Goal: Task Accomplishment & Management: Manage account settings

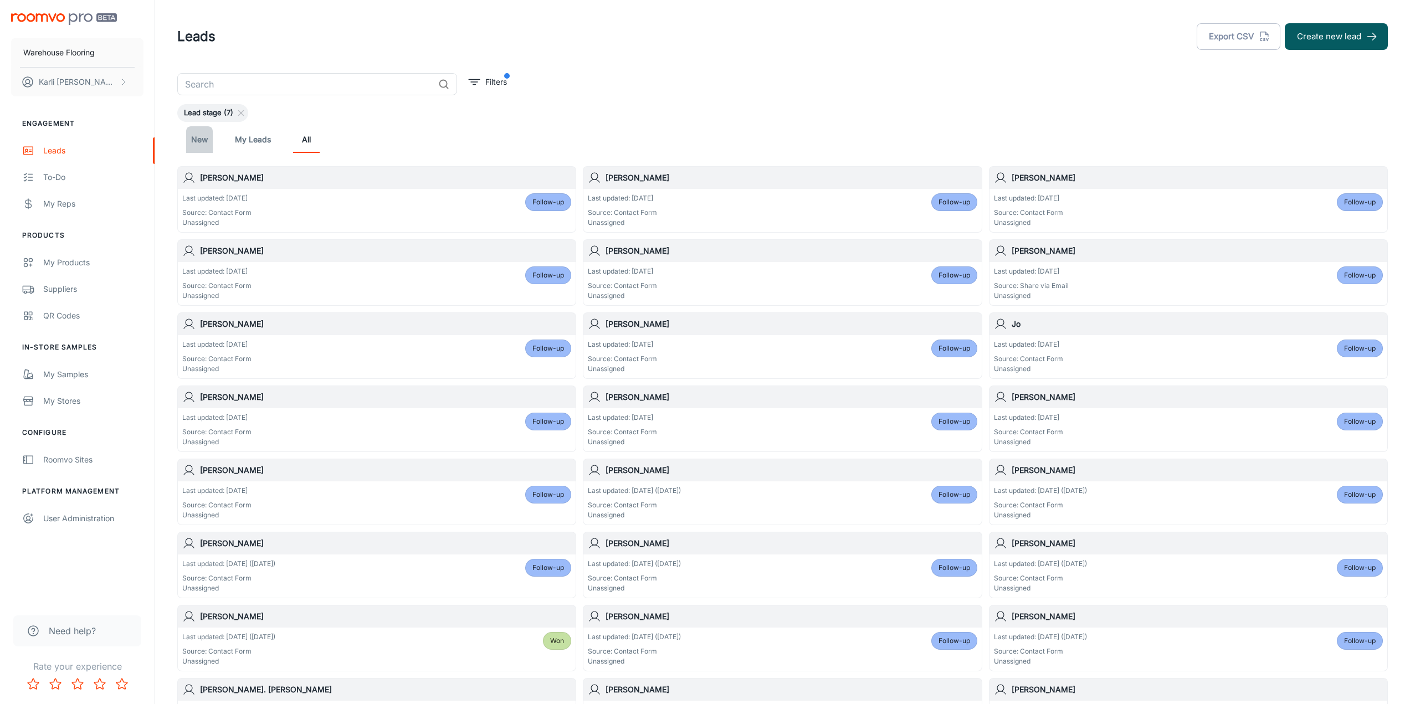
click at [202, 144] on link "New" at bounding box center [199, 139] width 27 height 27
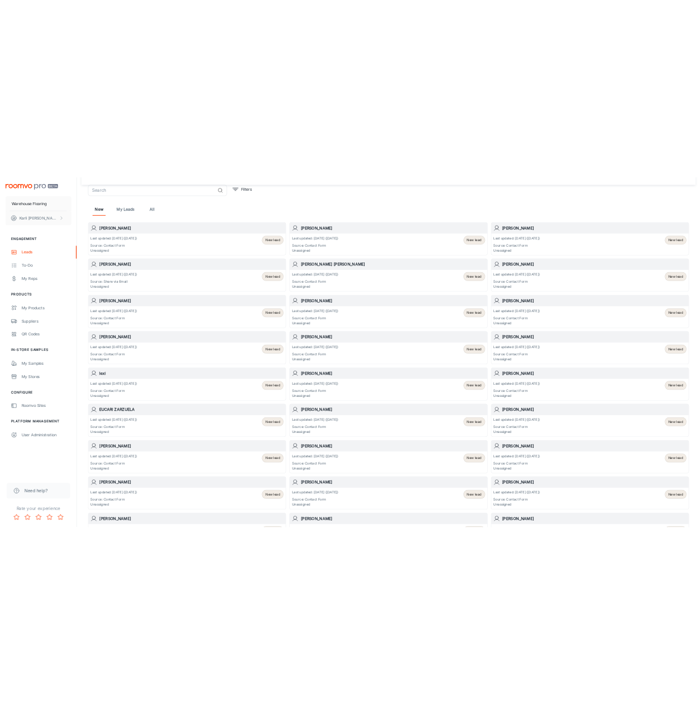
scroll to position [55, 0]
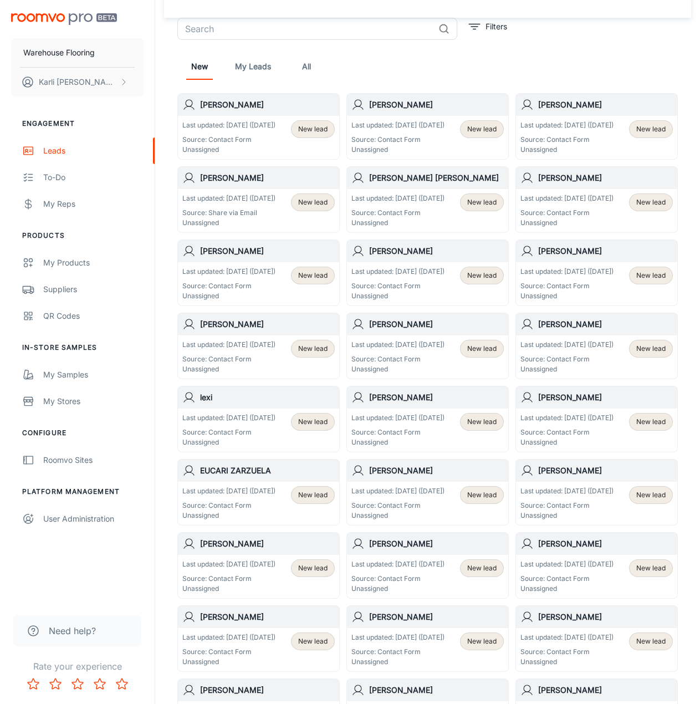
click at [247, 145] on p "Source: Contact Form" at bounding box center [228, 140] width 93 height 10
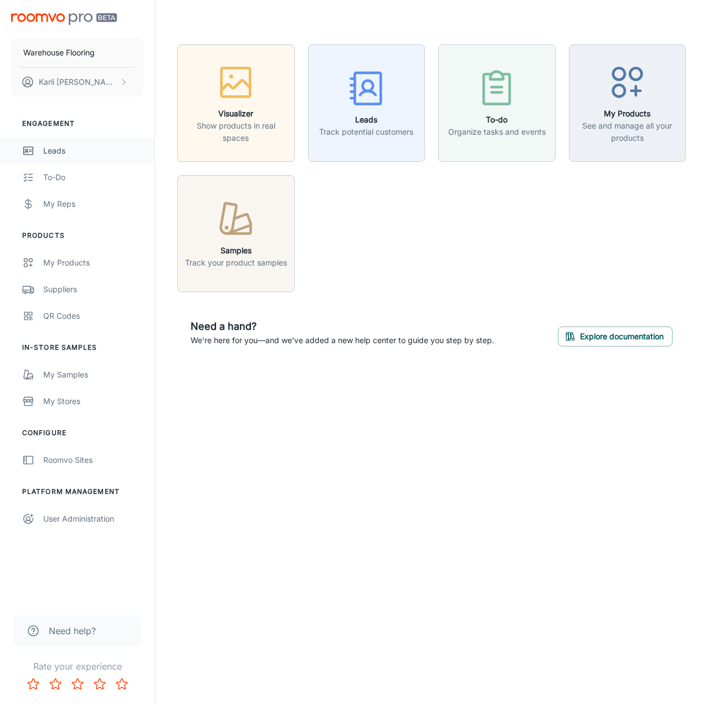
click at [44, 155] on div "Leads" at bounding box center [93, 151] width 100 height 12
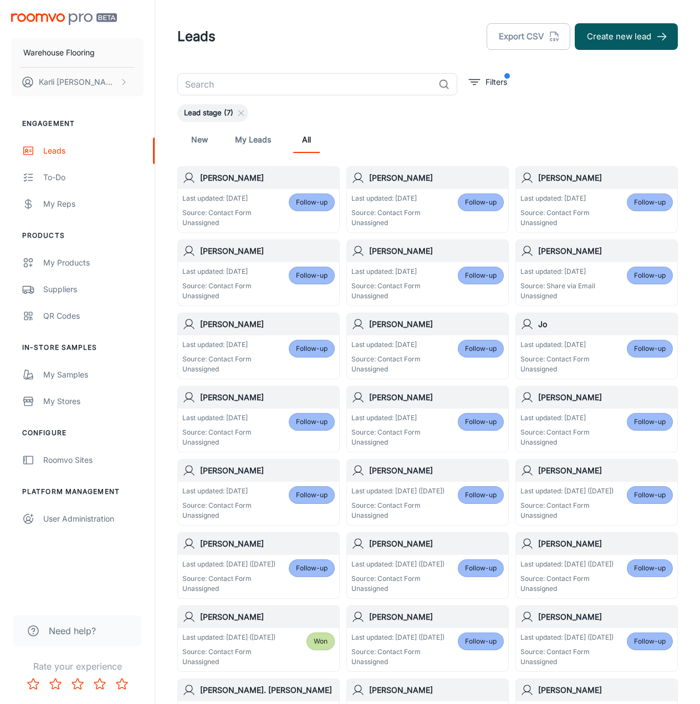
click at [193, 140] on link "New" at bounding box center [199, 139] width 27 height 27
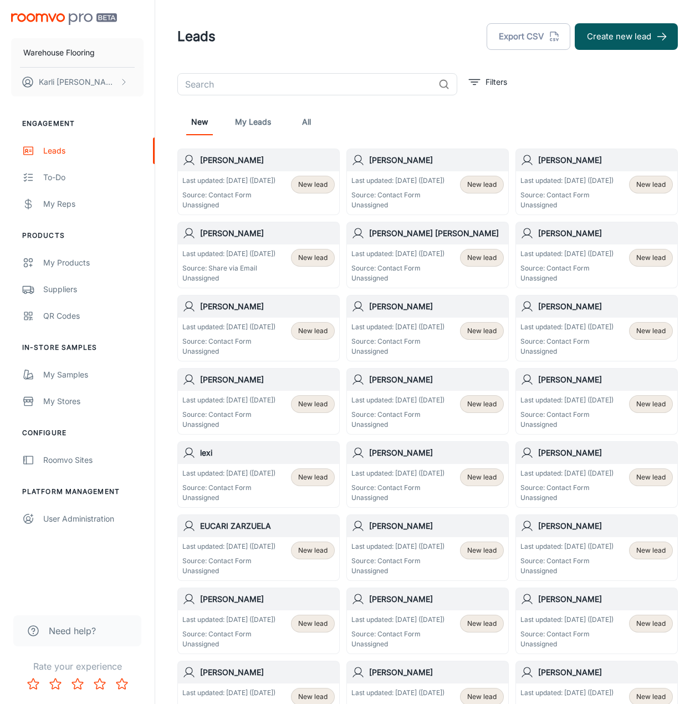
click at [248, 200] on p "Source: Contact Form" at bounding box center [228, 195] width 93 height 10
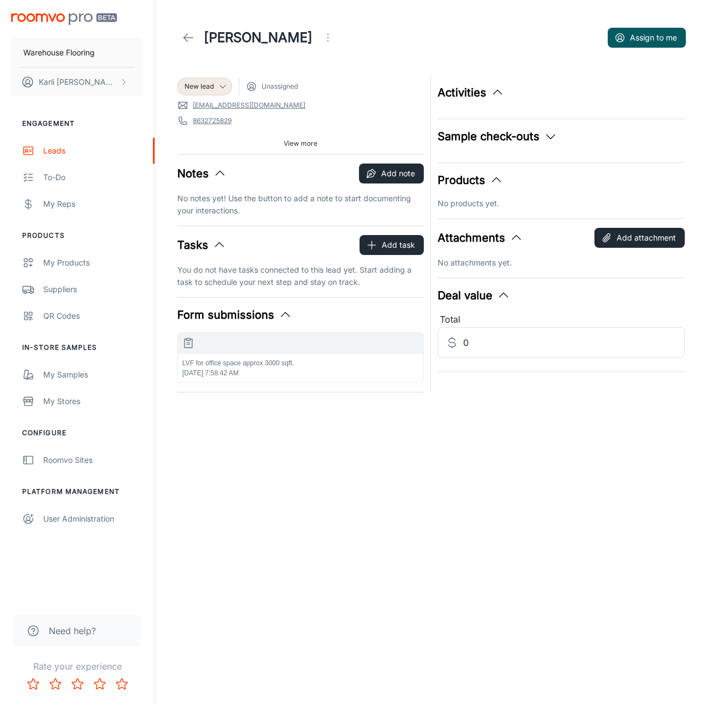
click at [282, 372] on div "LVF for office space approx 3000 sqft. [DATE] 7:58:42 AM" at bounding box center [301, 368] width 246 height 29
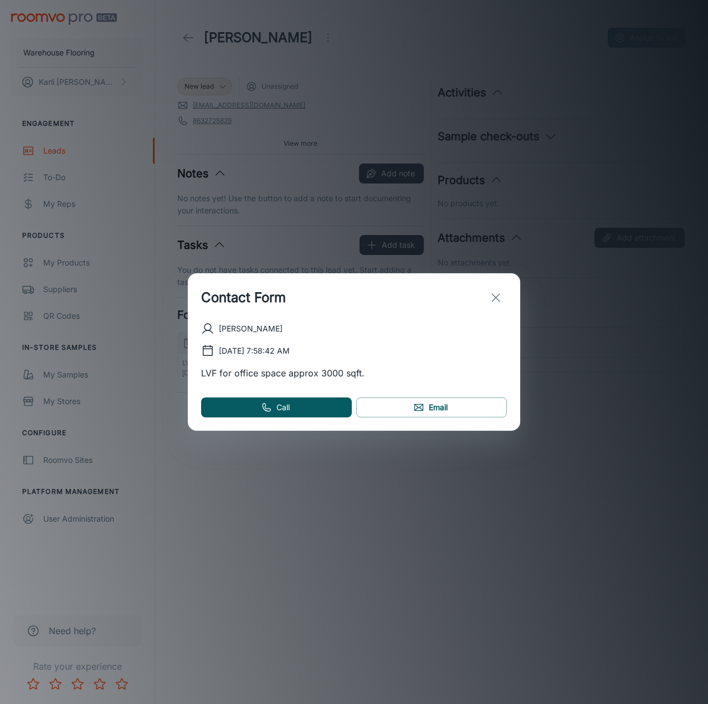
click at [495, 298] on line "exit" at bounding box center [496, 298] width 8 height 8
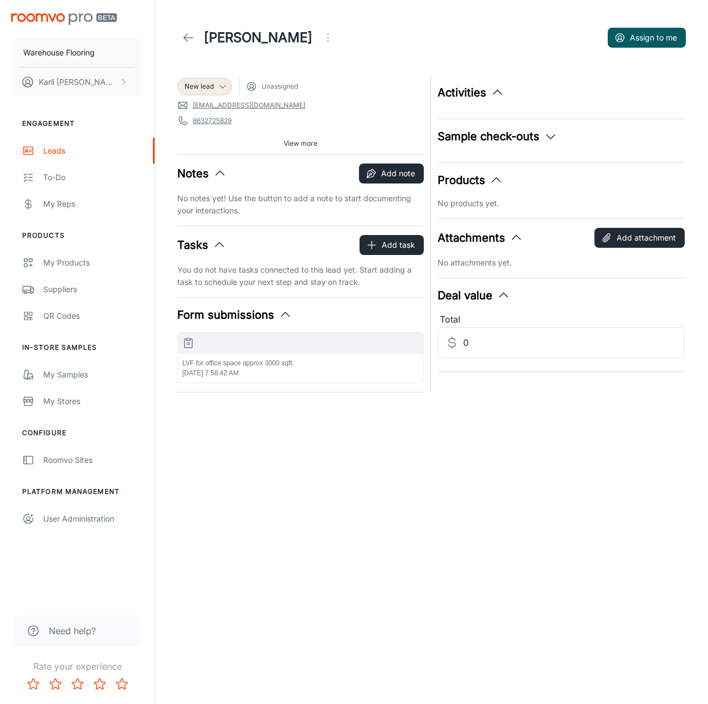
click at [188, 39] on icon at bounding box center [188, 37] width 13 height 13
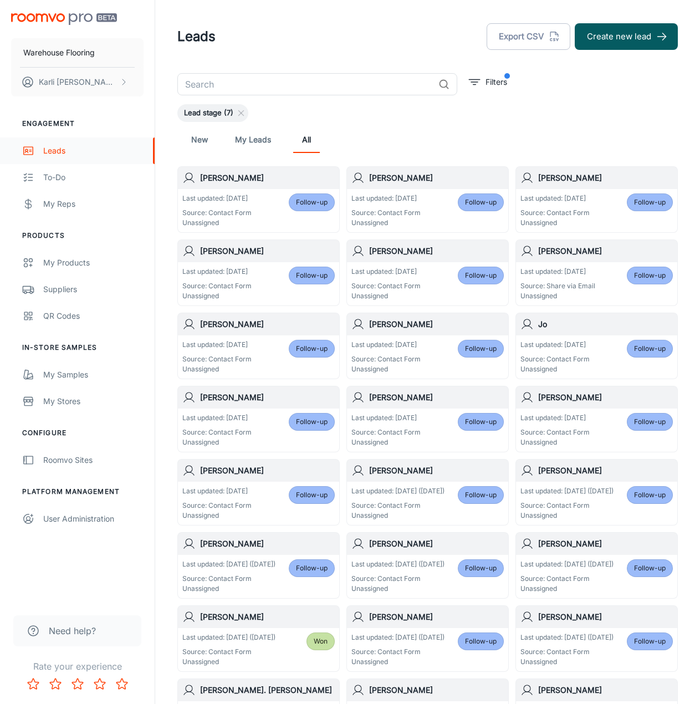
click at [51, 150] on div "Leads" at bounding box center [93, 151] width 100 height 12
click at [196, 144] on link "New" at bounding box center [199, 139] width 27 height 27
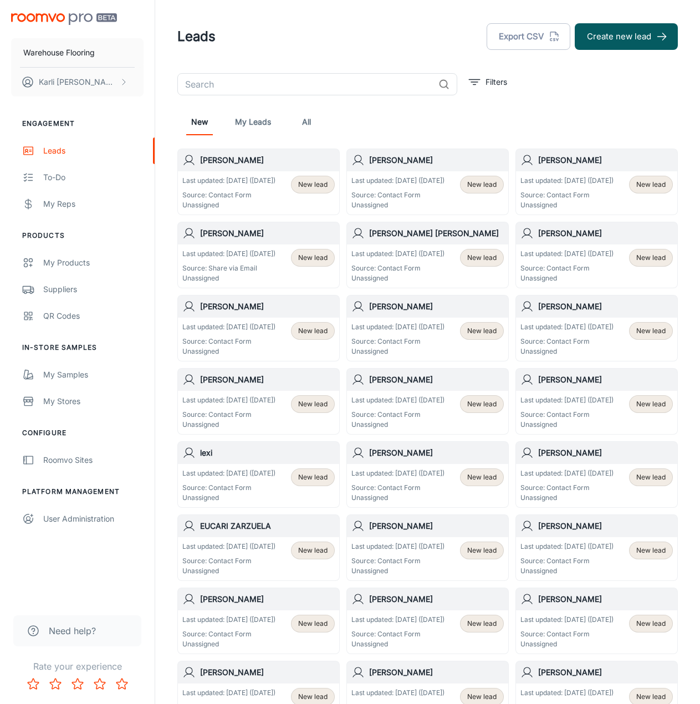
click at [313, 181] on span "New lead" at bounding box center [312, 185] width 29 height 10
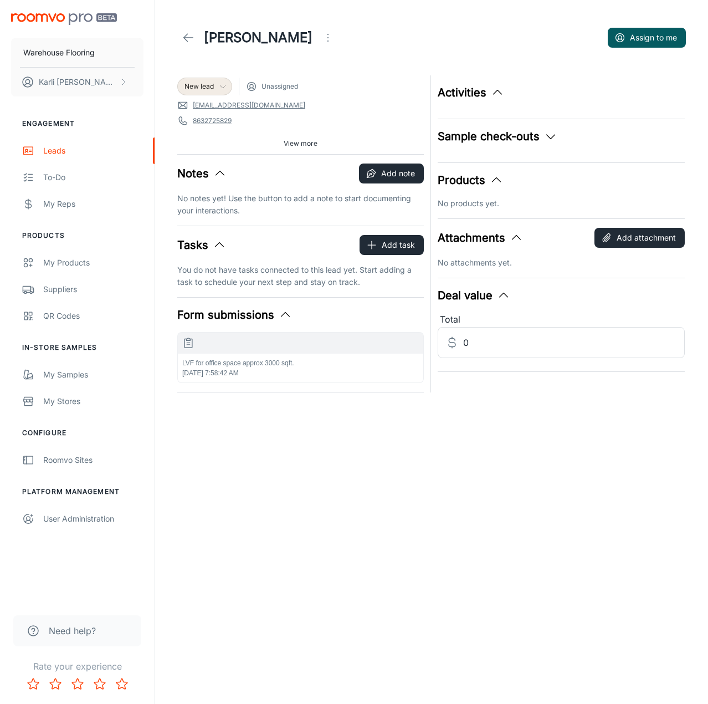
click at [224, 88] on icon at bounding box center [222, 86] width 9 height 9
click at [203, 213] on li "Won" at bounding box center [216, 210] width 79 height 20
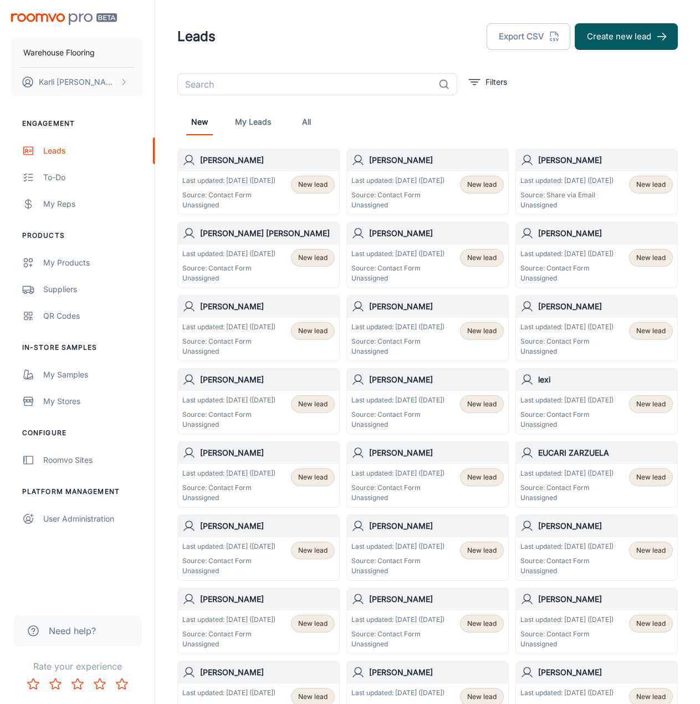
click at [320, 186] on span "New lead" at bounding box center [312, 185] width 29 height 10
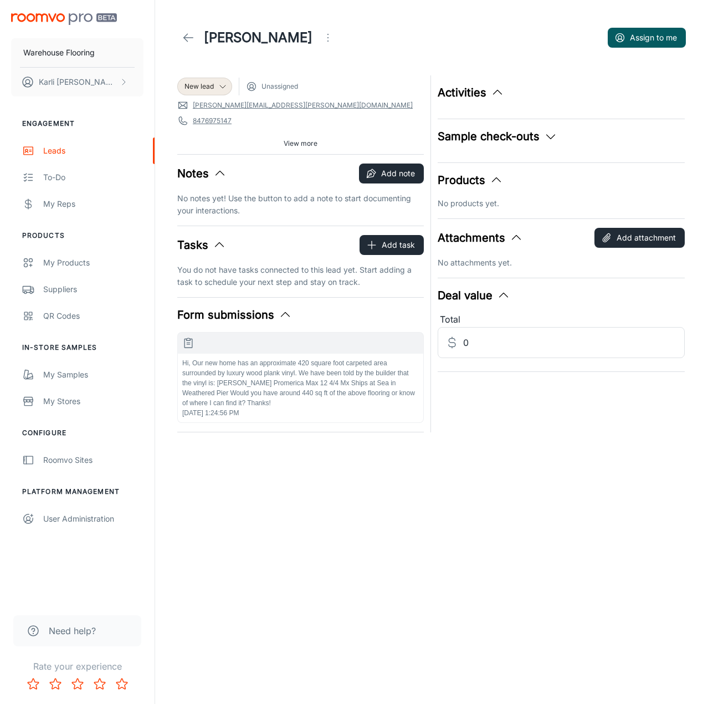
click at [322, 383] on p "Hi, Our new home has an approximate 420 square foot carpeted area surrounded by…" at bounding box center [300, 383] width 237 height 50
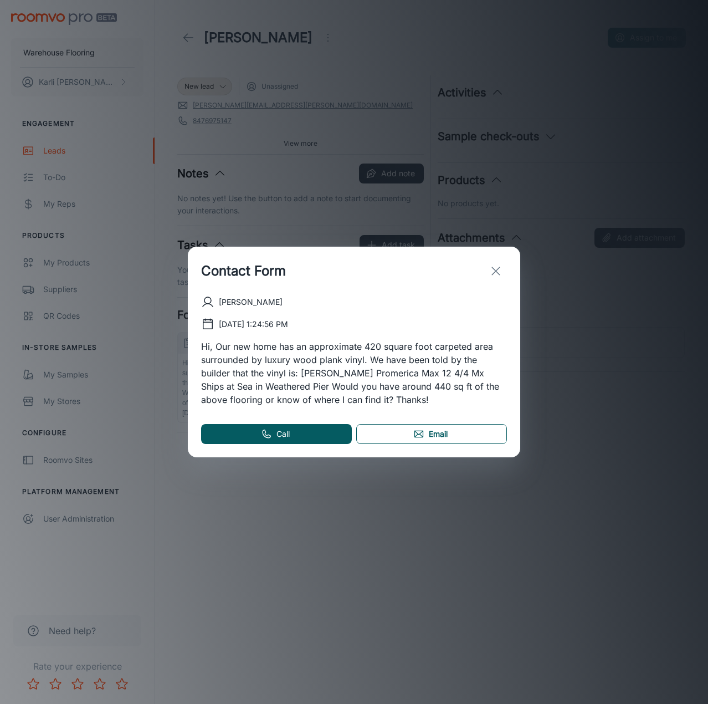
click at [412, 435] on link "Email" at bounding box center [431, 434] width 151 height 20
drag, startPoint x: 494, startPoint y: 269, endPoint x: 468, endPoint y: 234, distance: 42.8
click at [494, 269] on line "exit" at bounding box center [496, 271] width 8 height 8
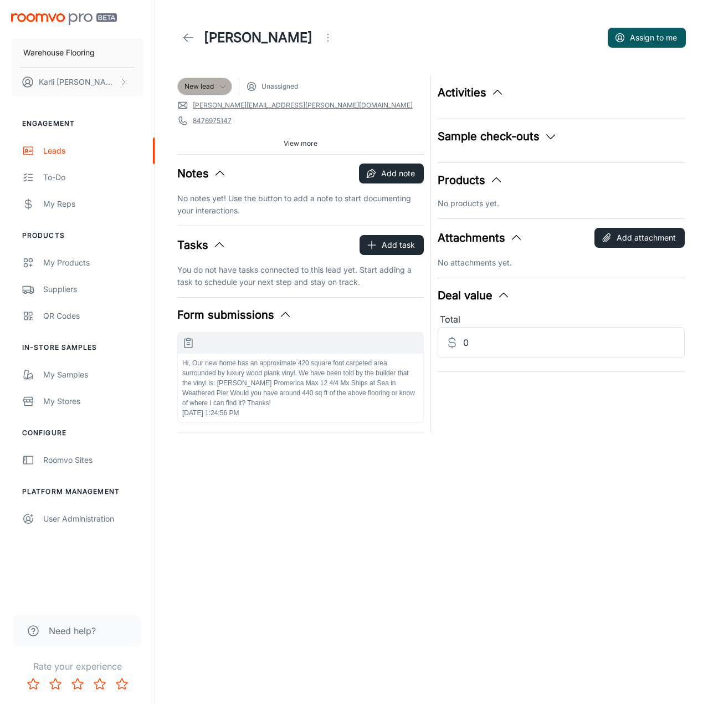
click at [202, 83] on span "New lead" at bounding box center [199, 86] width 29 height 10
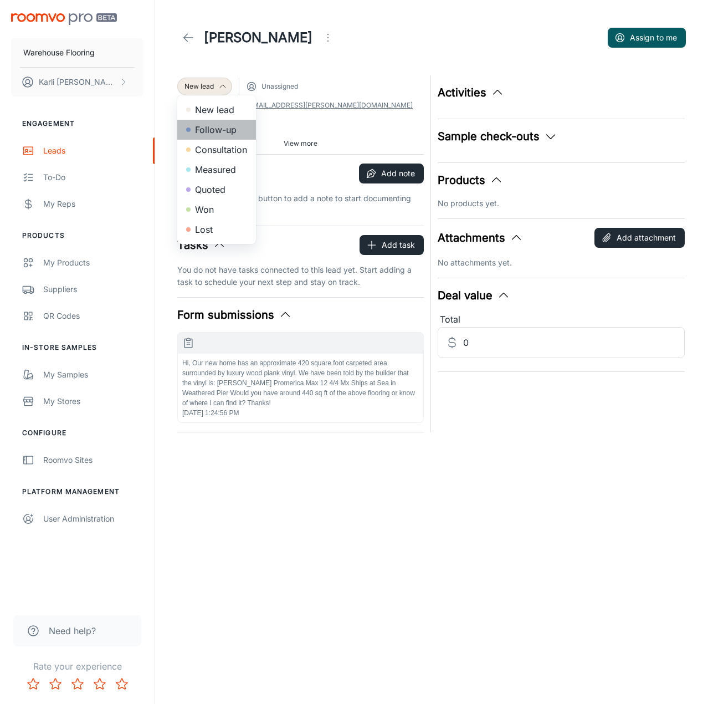
click at [208, 124] on li "Follow-up" at bounding box center [216, 130] width 79 height 20
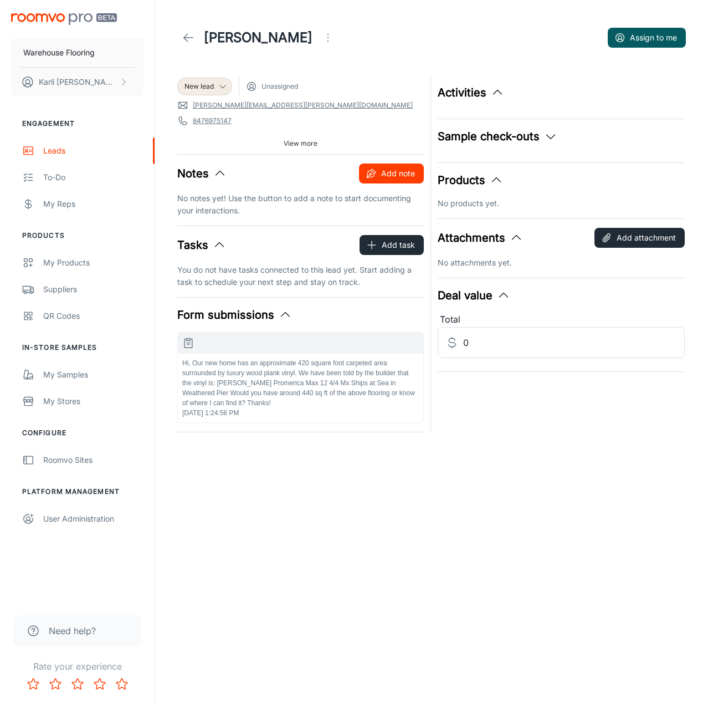
click at [369, 175] on icon "button" at bounding box center [370, 173] width 7 height 7
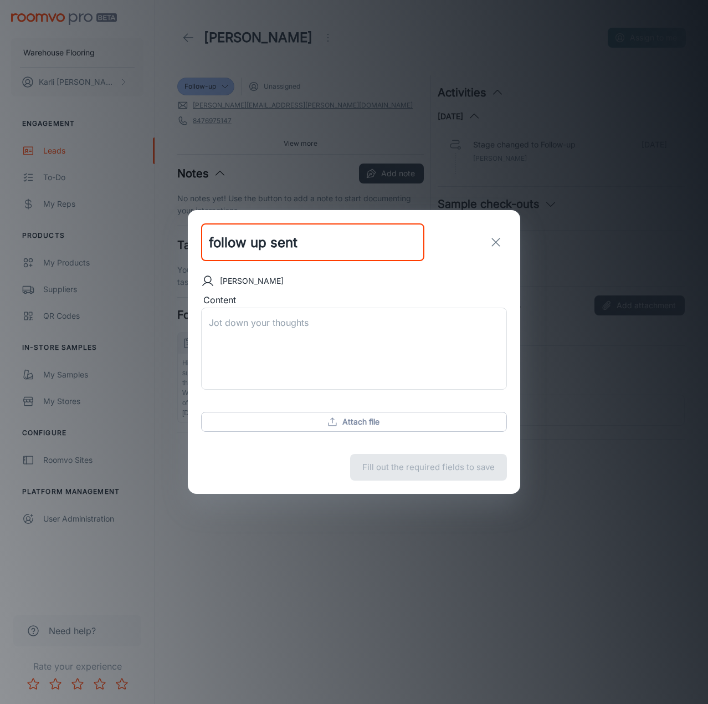
type input "follow up sent"
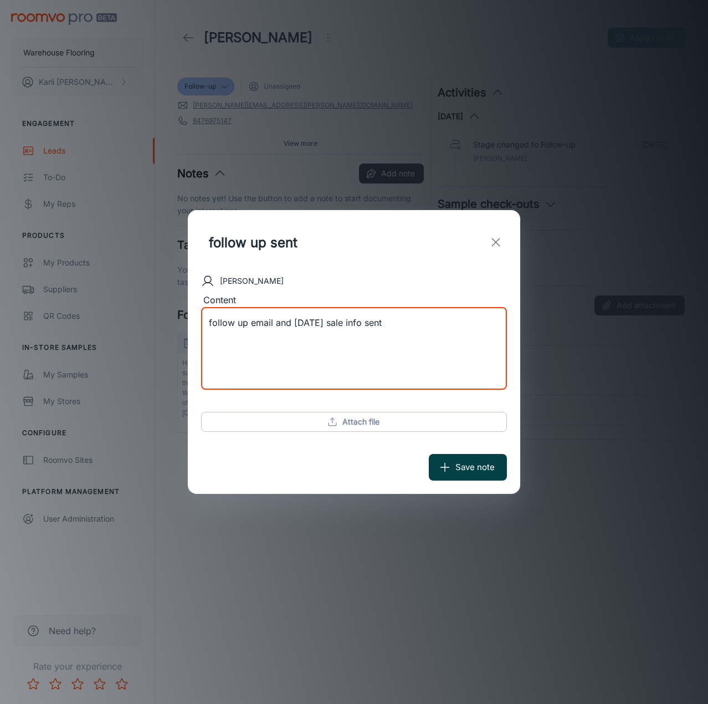
type textarea "follow up email and [DATE] sale info sent"
click at [456, 467] on button "Save note" at bounding box center [468, 467] width 78 height 27
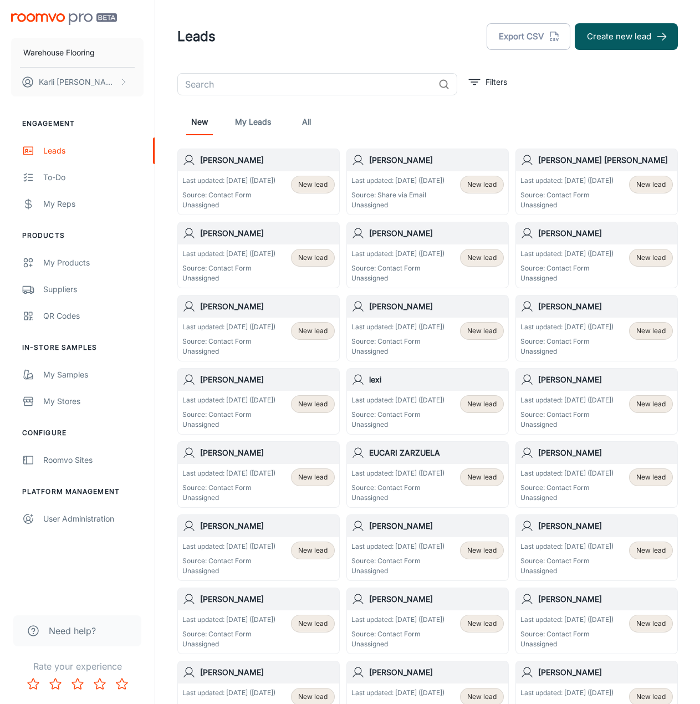
click at [241, 197] on div "Last updated: [DATE] ([DATE]) Source: Contact Form Unassigned" at bounding box center [228, 193] width 93 height 34
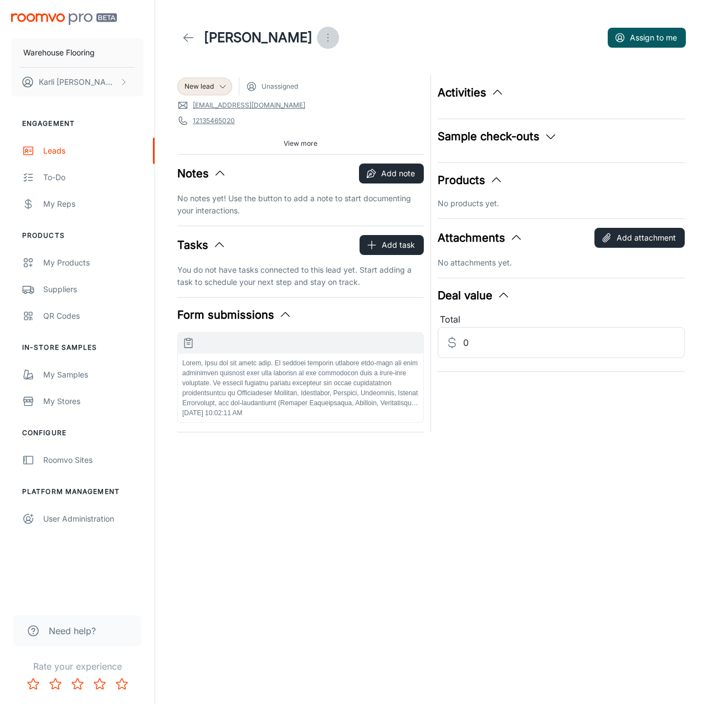
click at [321, 39] on icon "Open menu" at bounding box center [327, 37] width 13 height 13
click at [345, 98] on span "Mark as spam" at bounding box center [368, 102] width 71 height 13
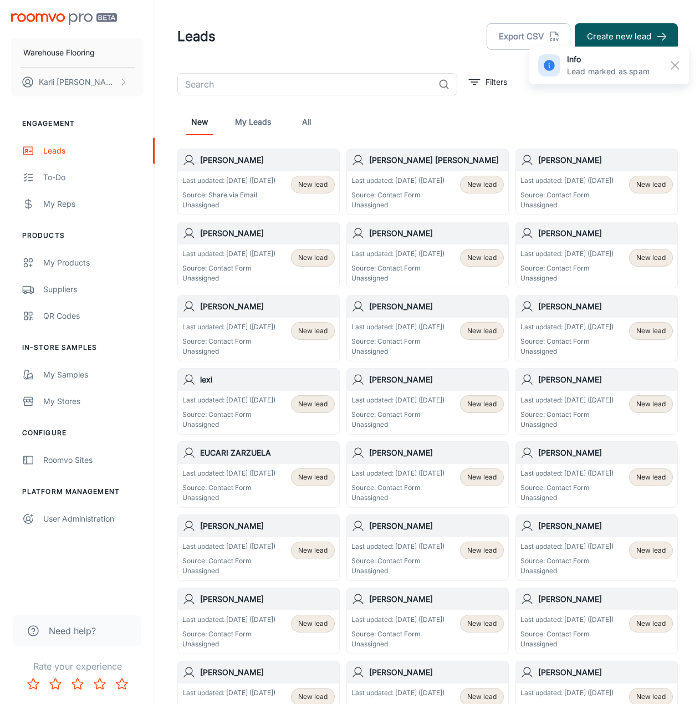
click at [255, 186] on p "Last updated: [DATE] ([DATE])" at bounding box center [228, 181] width 93 height 10
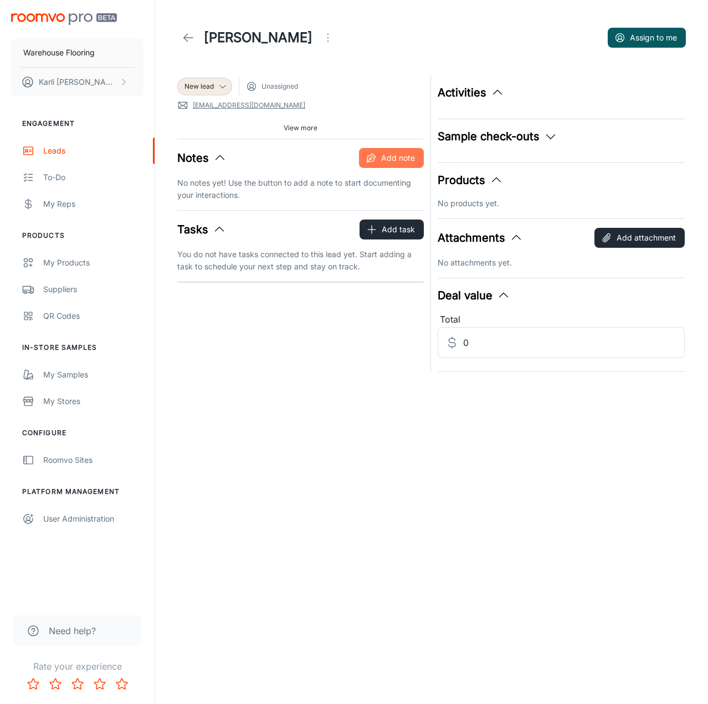
click at [403, 162] on button "Add note" at bounding box center [391, 158] width 65 height 20
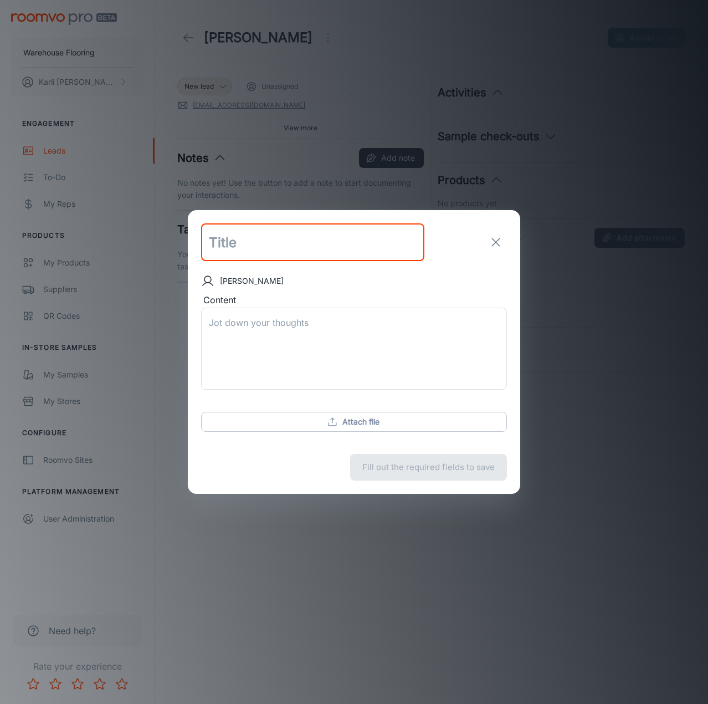
click at [315, 149] on div "​ [PERSON_NAME] Content x ​ Attach file Fill out the required fields to save" at bounding box center [354, 352] width 708 height 704
click at [496, 245] on icon "exit" at bounding box center [495, 242] width 13 height 13
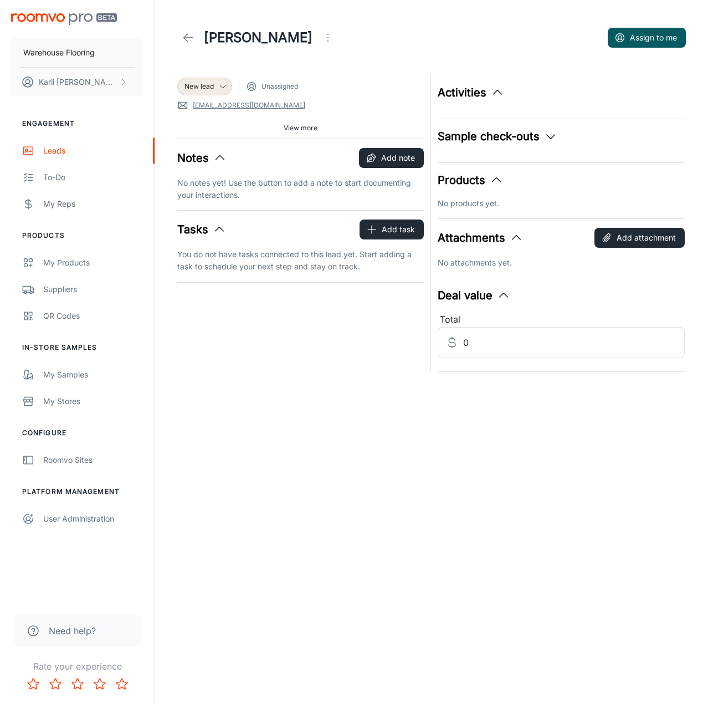
click at [220, 106] on link "[EMAIL_ADDRESS][DOMAIN_NAME]" at bounding box center [249, 105] width 113 height 10
click at [217, 83] on div "New lead" at bounding box center [205, 86] width 40 height 10
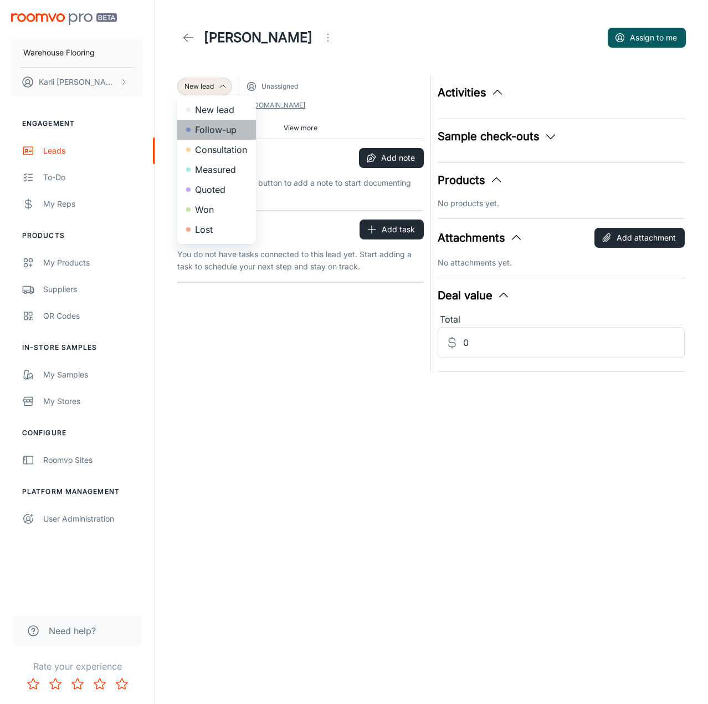
click at [221, 126] on li "Follow-up" at bounding box center [216, 130] width 79 height 20
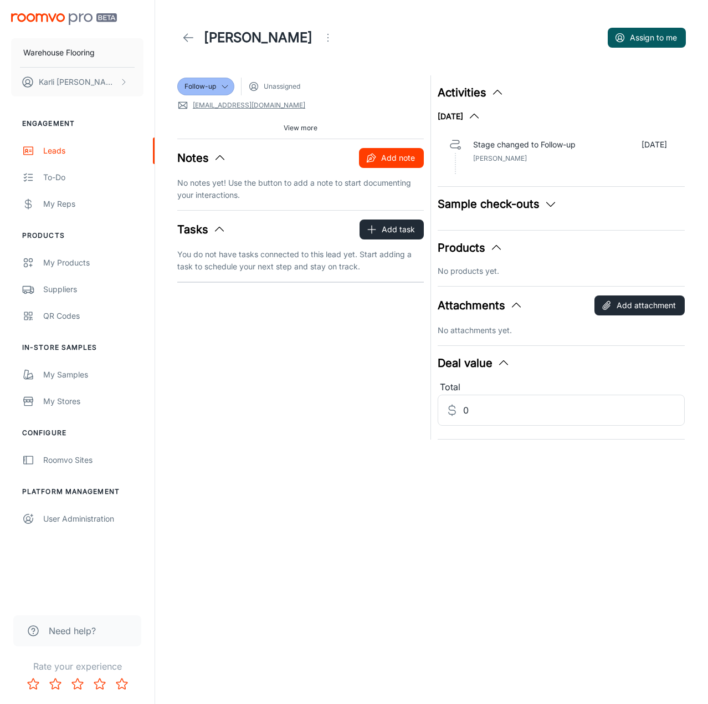
click at [380, 162] on button "Add note" at bounding box center [391, 158] width 65 height 20
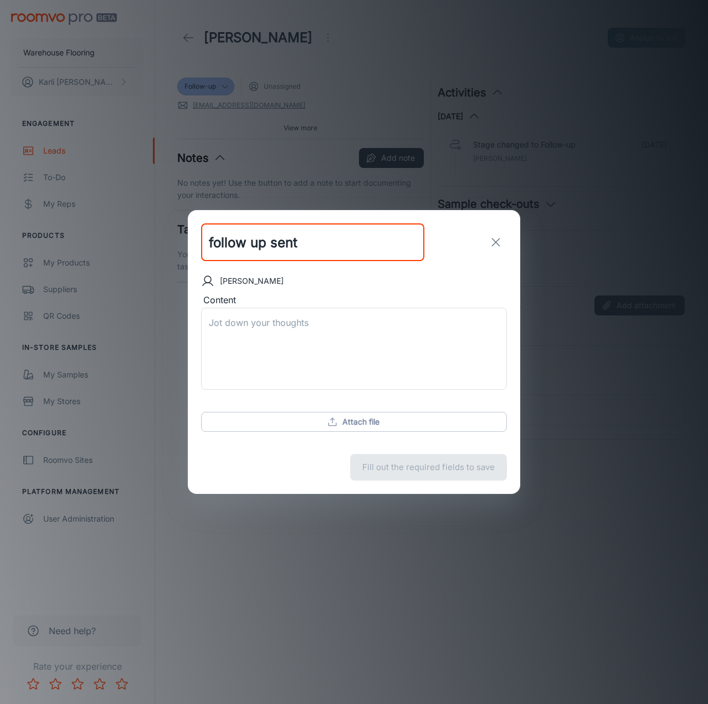
type input "follow up sent"
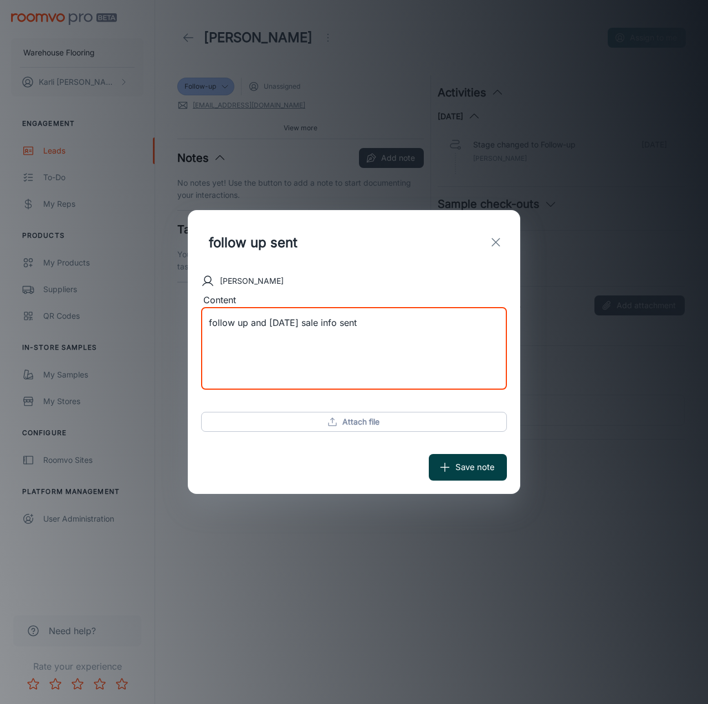
type textarea "follow up and [DATE] sale info sent"
click at [488, 473] on button "Save note" at bounding box center [468, 467] width 78 height 27
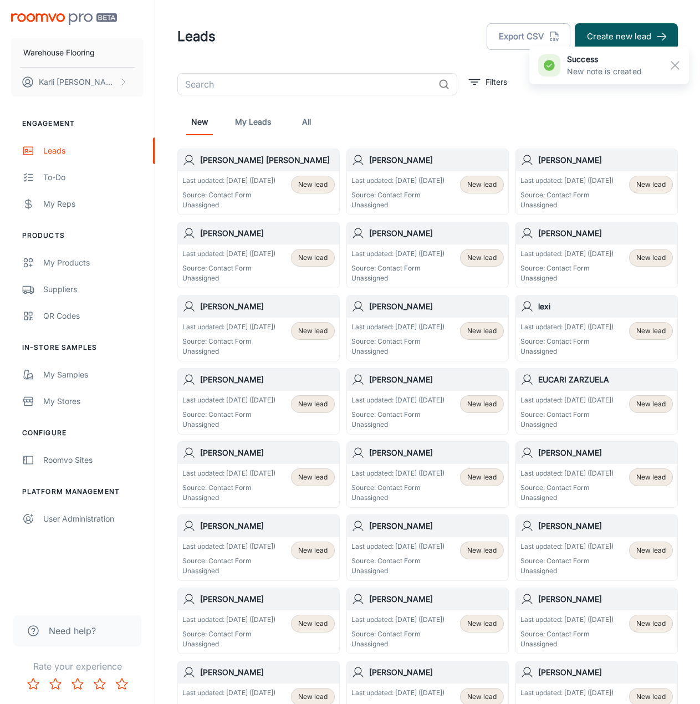
click at [248, 183] on p "Last updated: [DATE] ([DATE])" at bounding box center [228, 181] width 93 height 10
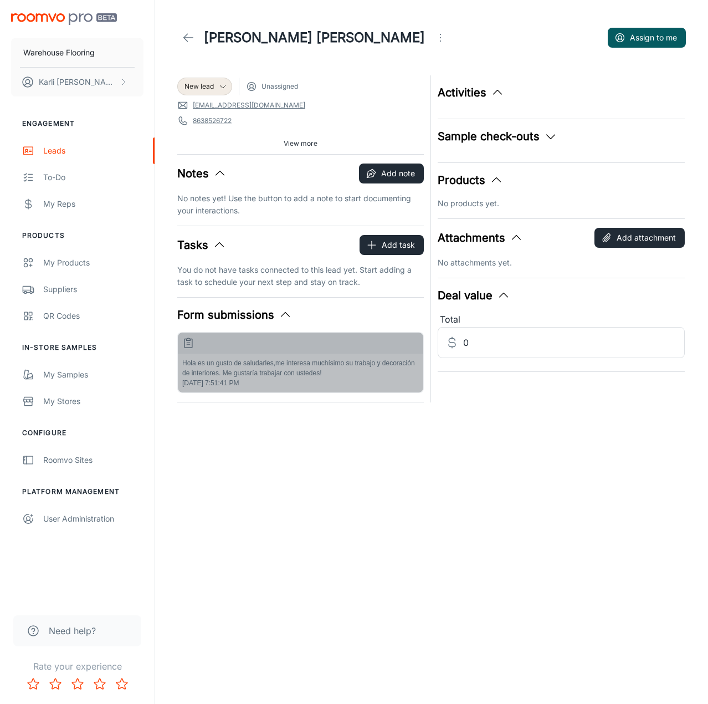
click at [234, 360] on p "Hola es un gusto de saludarles,me interesa muchísimo su trabajo y decoración de…" at bounding box center [300, 368] width 237 height 20
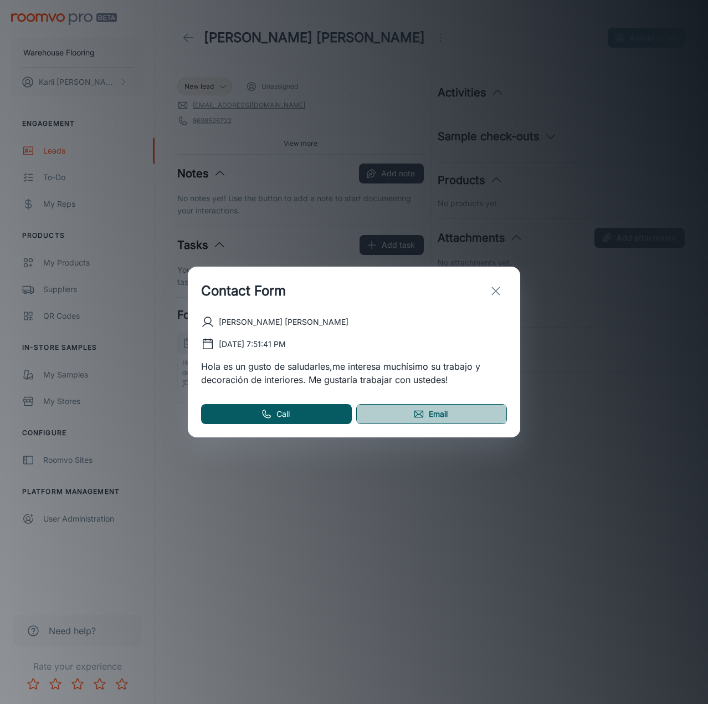
click at [392, 413] on link "Email" at bounding box center [431, 414] width 151 height 20
drag, startPoint x: 500, startPoint y: 294, endPoint x: 442, endPoint y: 280, distance: 59.7
click at [500, 294] on icon "exit" at bounding box center [495, 290] width 13 height 13
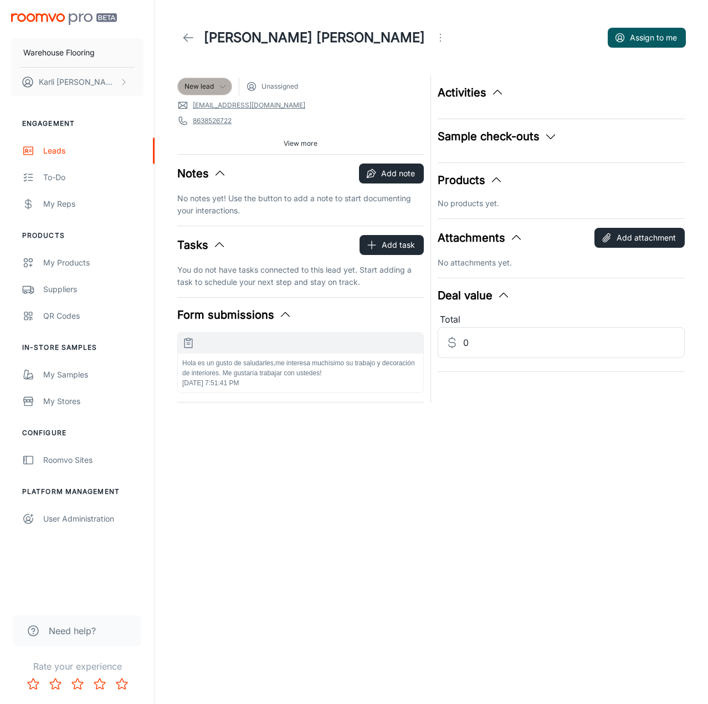
click at [219, 90] on icon at bounding box center [222, 86] width 9 height 9
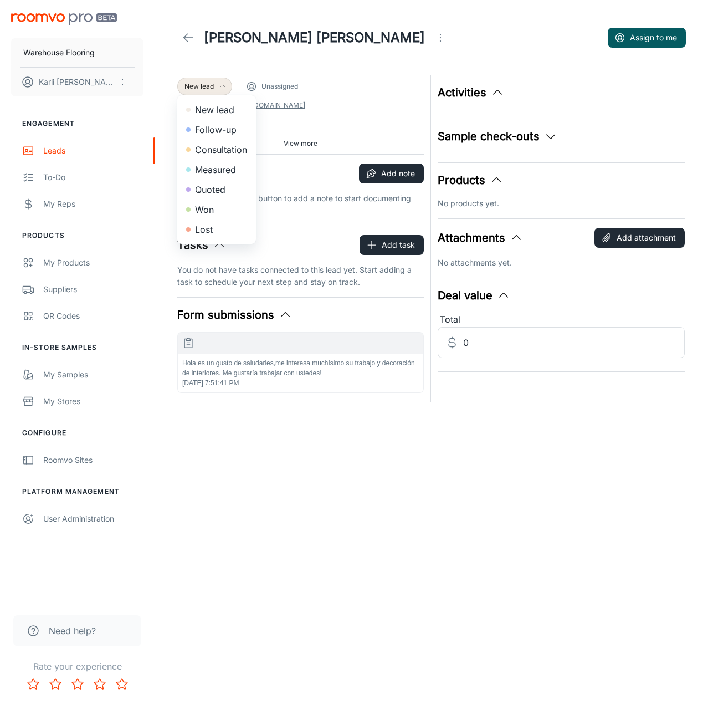
drag, startPoint x: 216, startPoint y: 110, endPoint x: 217, endPoint y: 125, distance: 15.0
click at [217, 125] on ul "New lead Follow-up Consultation Measured Quoted Won Lost" at bounding box center [216, 169] width 79 height 149
click at [217, 125] on li "Follow-up" at bounding box center [216, 130] width 79 height 20
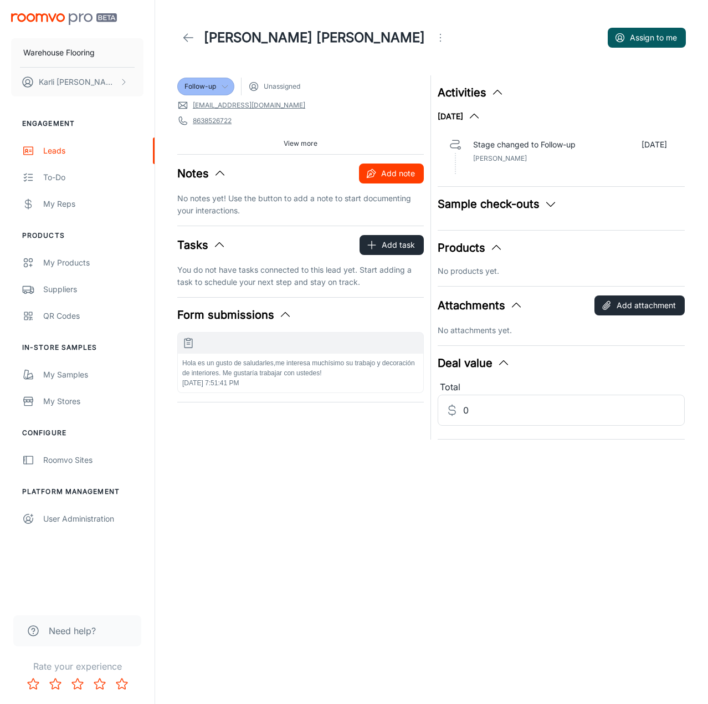
click at [390, 173] on button "Add note" at bounding box center [391, 173] width 65 height 20
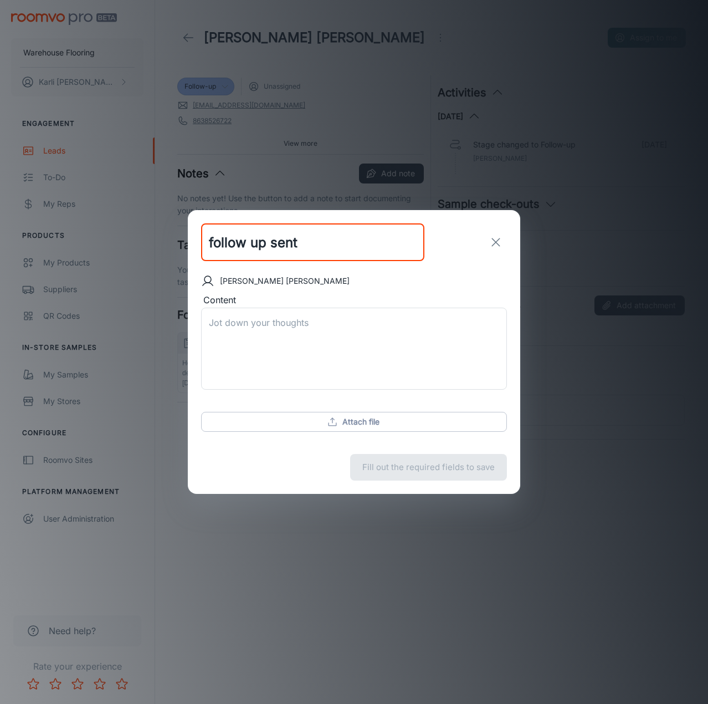
type input "follow up sent"
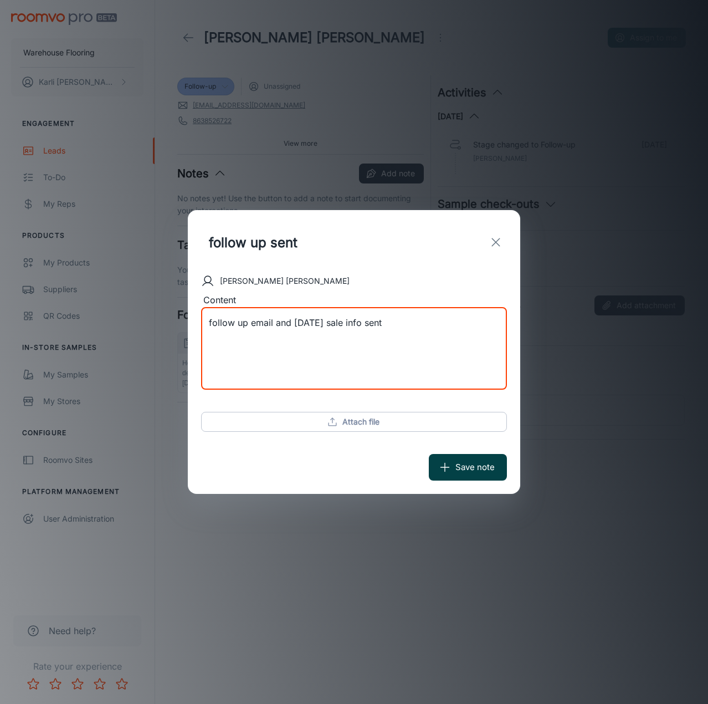
type textarea "follow up email and [DATE] sale info sent"
click at [447, 472] on icon "submit" at bounding box center [445, 467] width 12 height 12
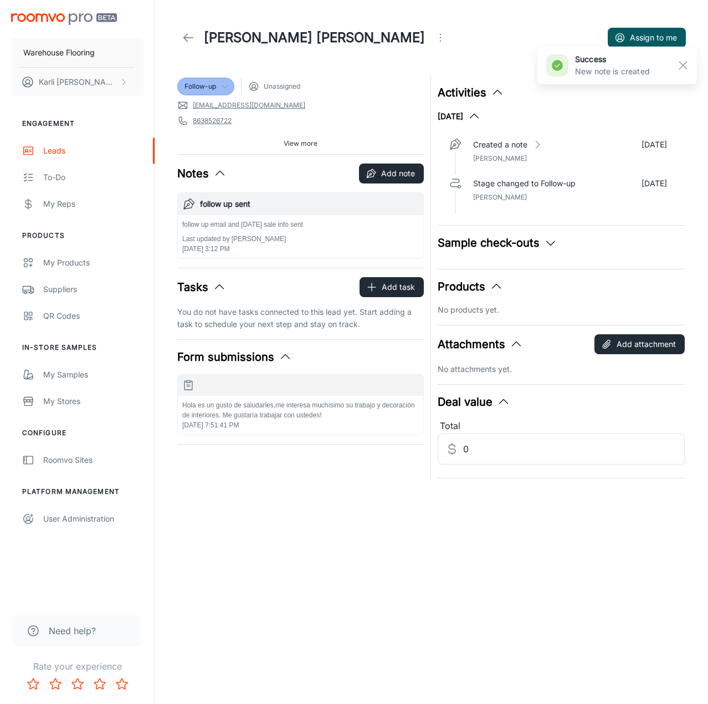
click at [495, 240] on button "Sample check-outs" at bounding box center [498, 242] width 120 height 17
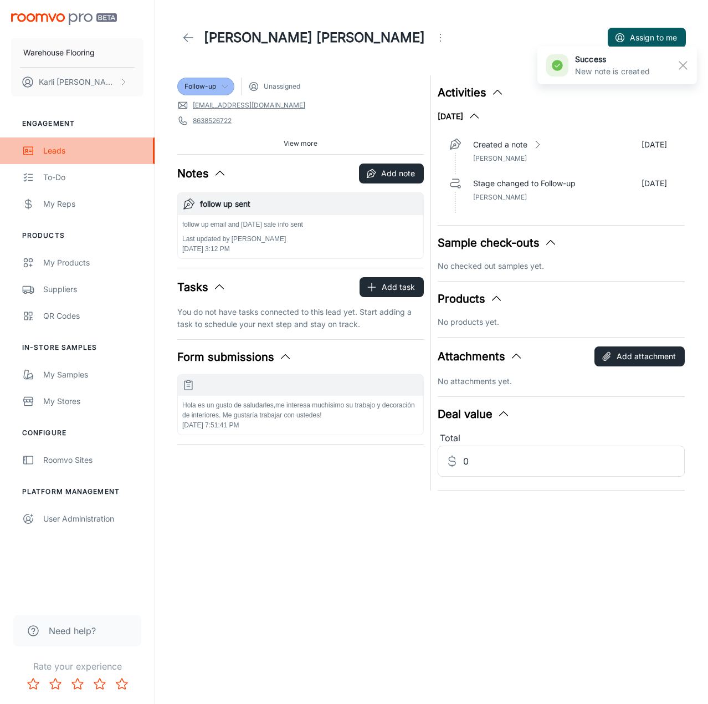
click at [47, 157] on link "Leads" at bounding box center [77, 150] width 155 height 27
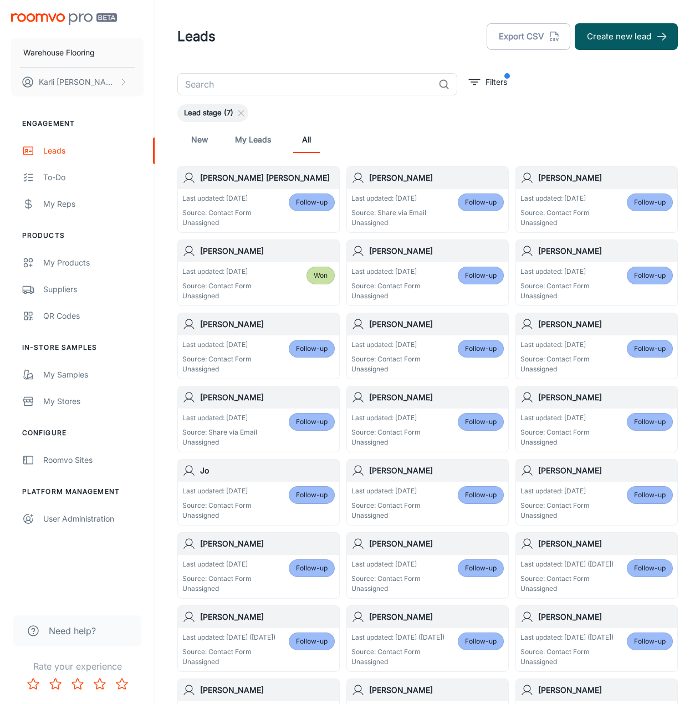
click at [196, 132] on link "New" at bounding box center [199, 139] width 27 height 27
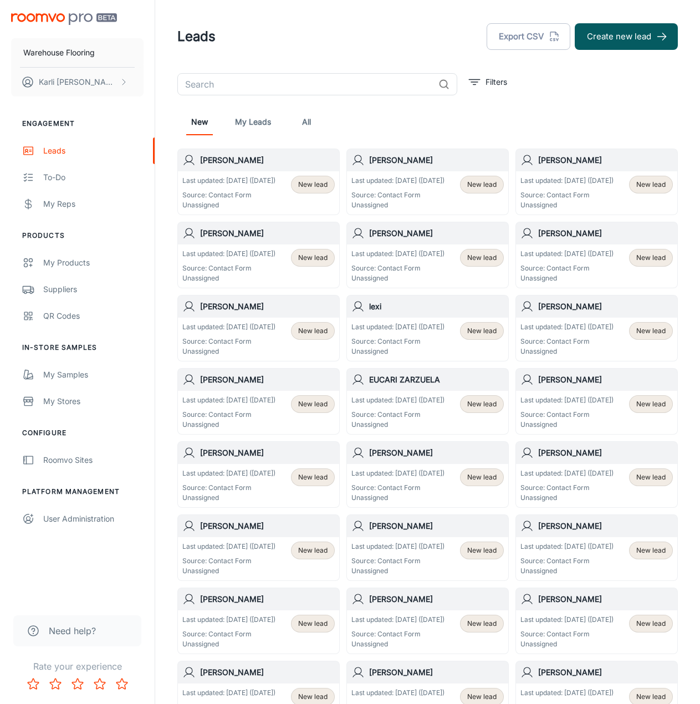
click at [261, 196] on div "Last updated: [DATE] ([DATE]) Source: Contact Form Unassigned" at bounding box center [228, 193] width 93 height 34
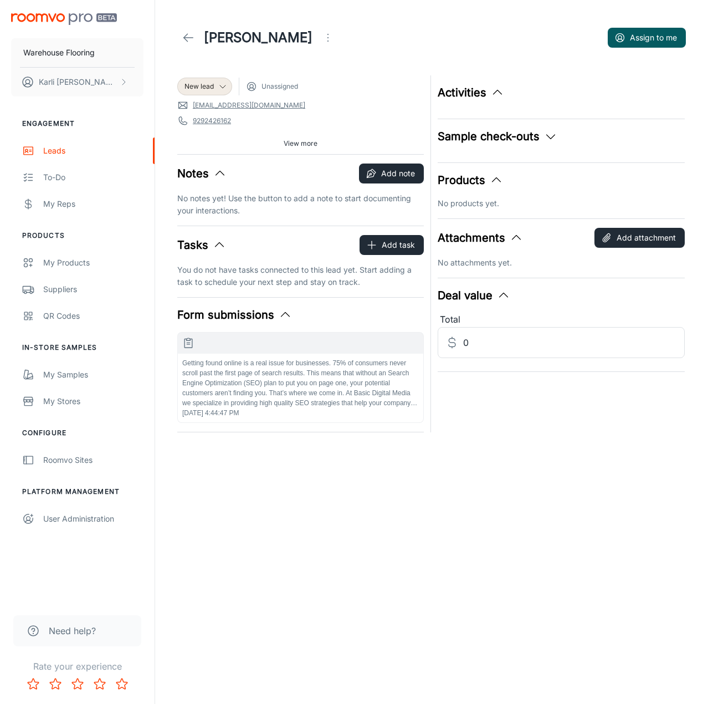
click at [321, 42] on icon "Open menu" at bounding box center [327, 37] width 13 height 13
click at [331, 105] on div at bounding box center [326, 102] width 20 height 13
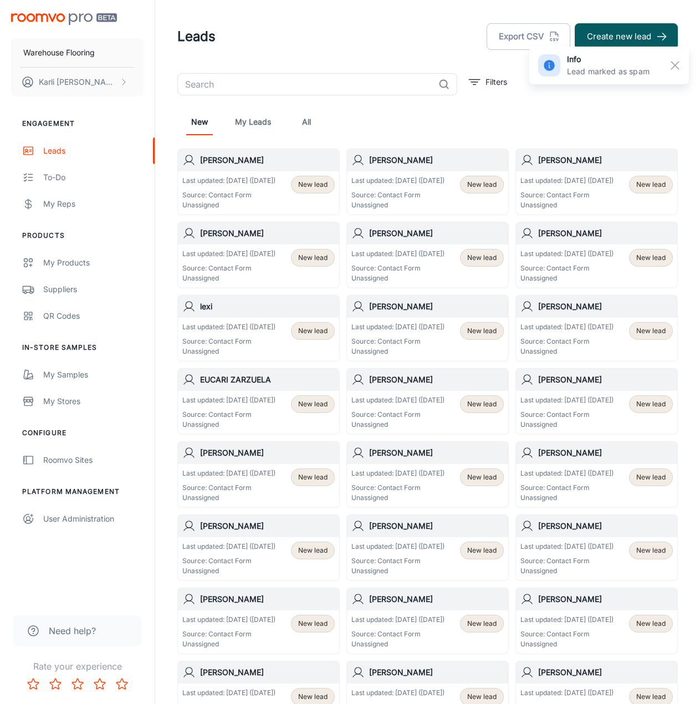
click at [239, 186] on p "Last updated: [DATE] ([DATE])" at bounding box center [228, 181] width 93 height 10
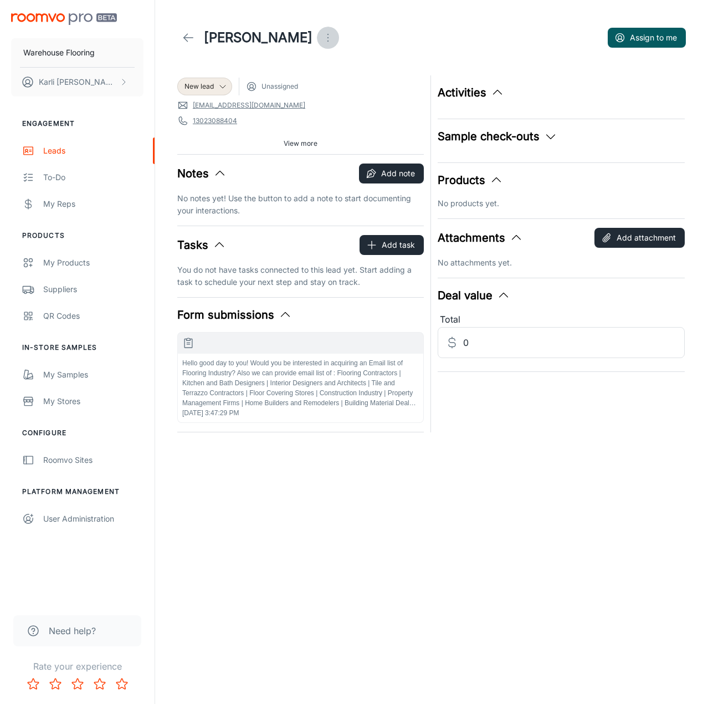
click at [321, 40] on icon "Open menu" at bounding box center [327, 37] width 13 height 13
click at [333, 107] on span "Mark as spam" at bounding box center [360, 102] width 71 height 13
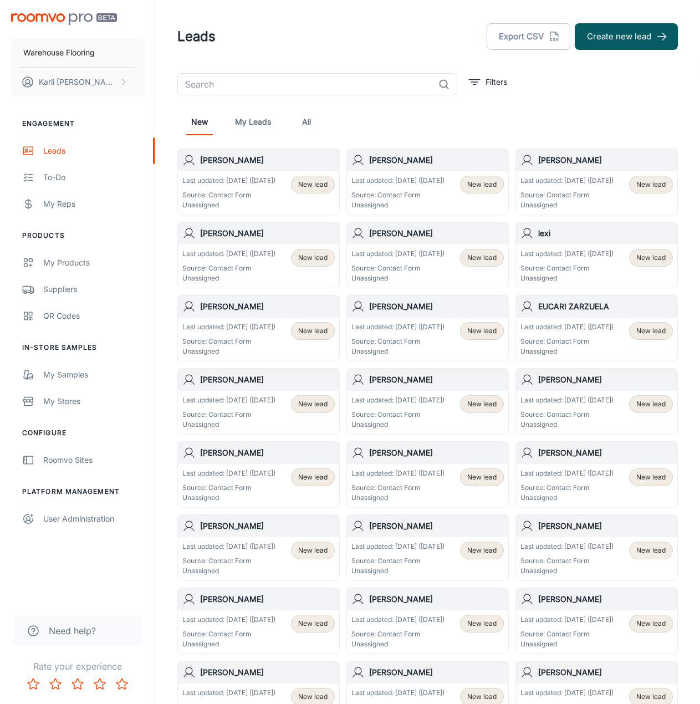
click at [243, 186] on p "Last updated: [DATE] ([DATE])" at bounding box center [228, 181] width 93 height 10
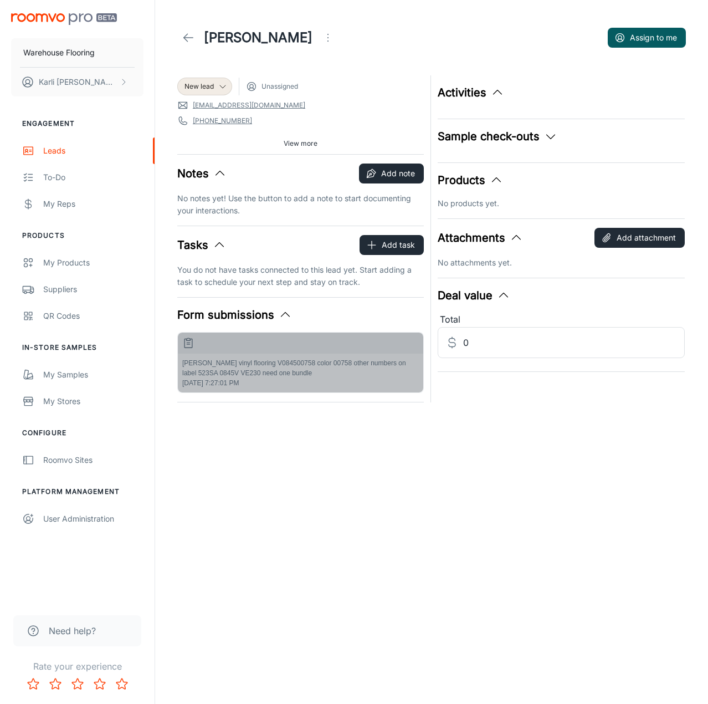
click at [287, 374] on p "[PERSON_NAME] vinyl flooring V084500758 color 00758 other numbers on label 523S…" at bounding box center [300, 368] width 237 height 20
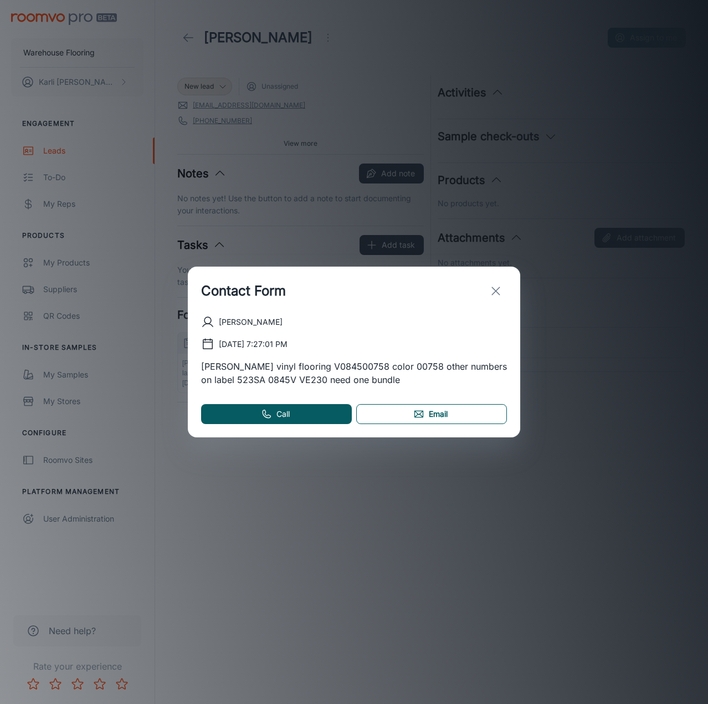
click at [413, 413] on icon at bounding box center [418, 413] width 11 height 11
click at [495, 288] on icon "exit" at bounding box center [495, 290] width 13 height 13
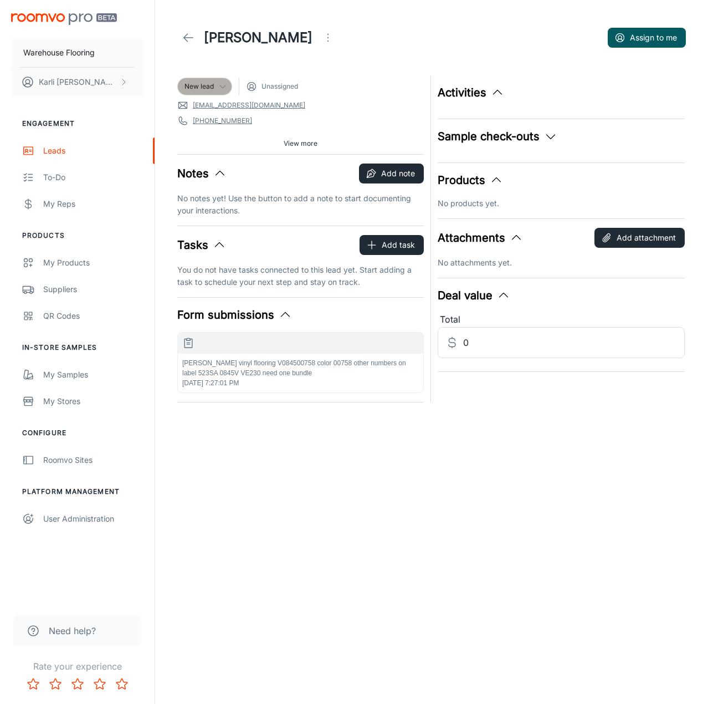
click at [206, 81] on span "New lead" at bounding box center [199, 86] width 29 height 10
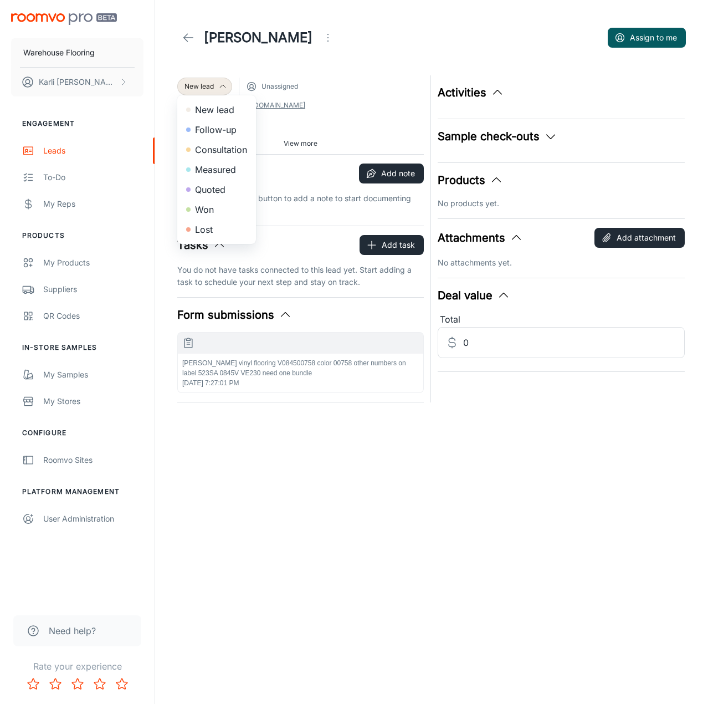
click at [208, 128] on li "Follow-up" at bounding box center [216, 130] width 79 height 20
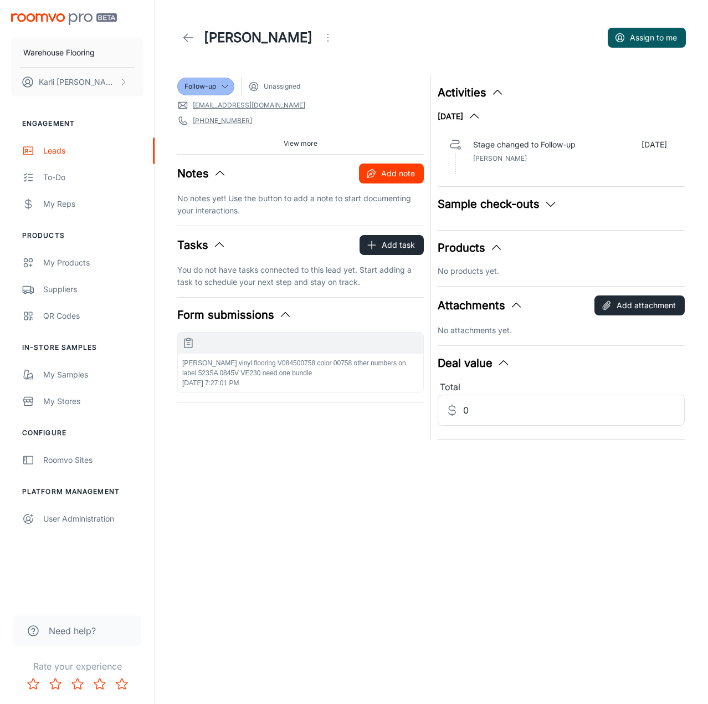
click at [389, 180] on button "Add note" at bounding box center [391, 173] width 65 height 20
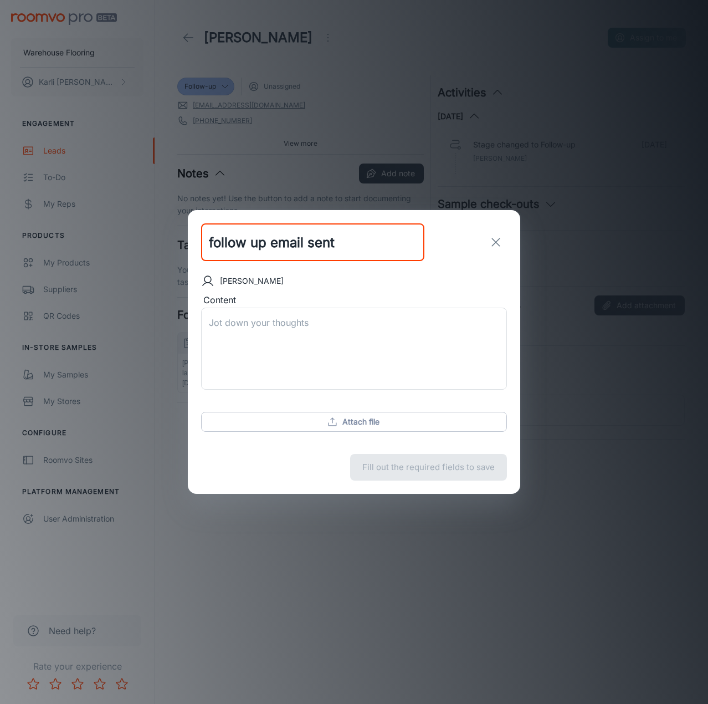
type input "follow up email sent"
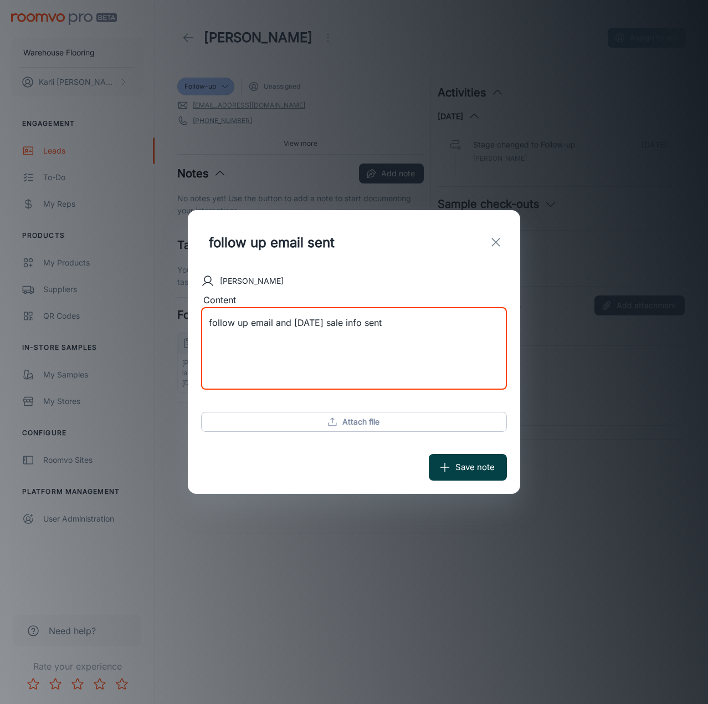
type textarea "follow up email and [DATE] sale info sent"
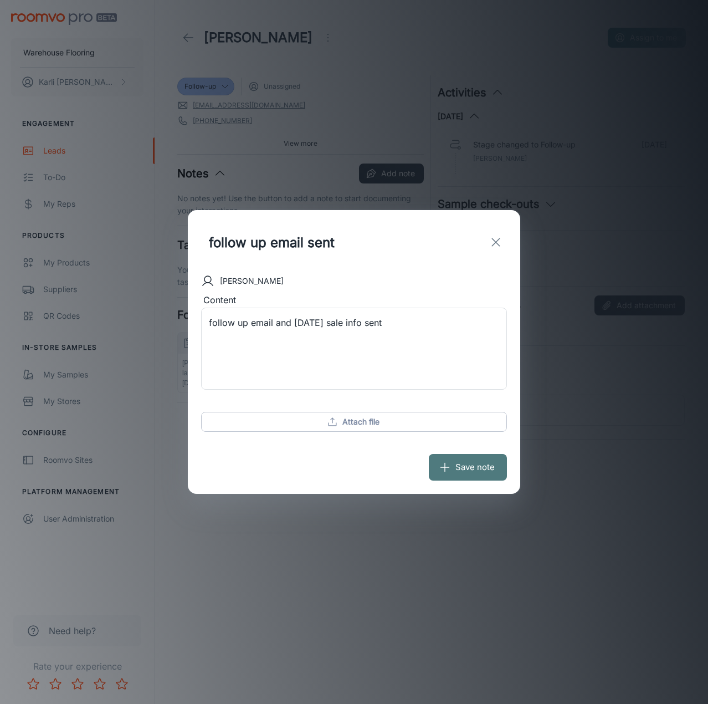
click at [442, 465] on icon "submit" at bounding box center [445, 467] width 12 height 12
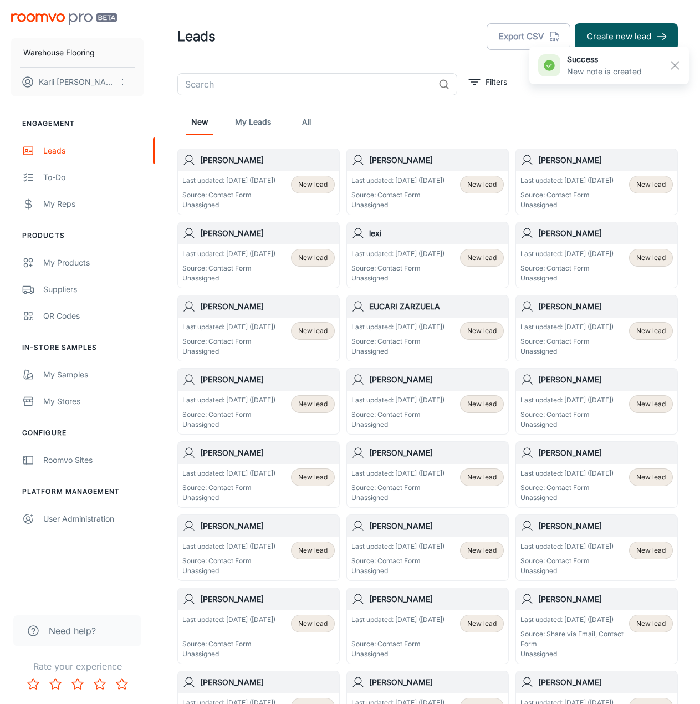
click at [274, 200] on p "Source: Contact Form" at bounding box center [228, 195] width 93 height 10
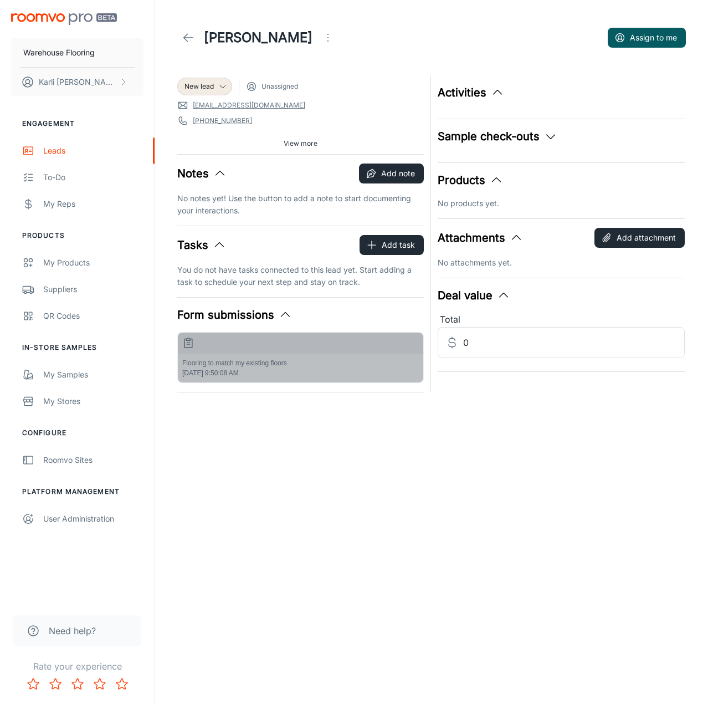
click at [285, 367] on p "Flooring to match my existing floors" at bounding box center [300, 363] width 237 height 10
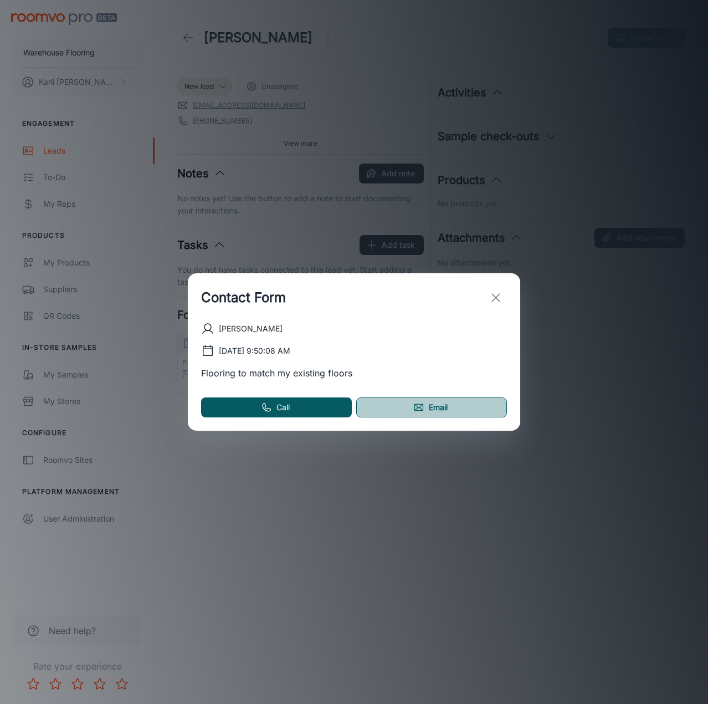
click at [408, 408] on link "Email" at bounding box center [431, 407] width 151 height 20
drag, startPoint x: 502, startPoint y: 297, endPoint x: 492, endPoint y: 279, distance: 20.2
click at [502, 297] on icon "exit" at bounding box center [495, 297] width 13 height 13
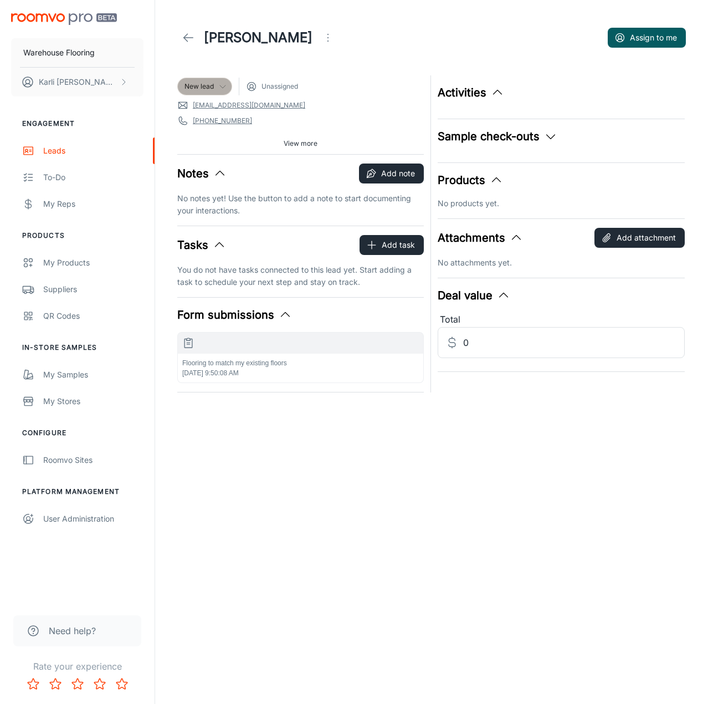
click at [216, 88] on div "New lead" at bounding box center [205, 86] width 40 height 10
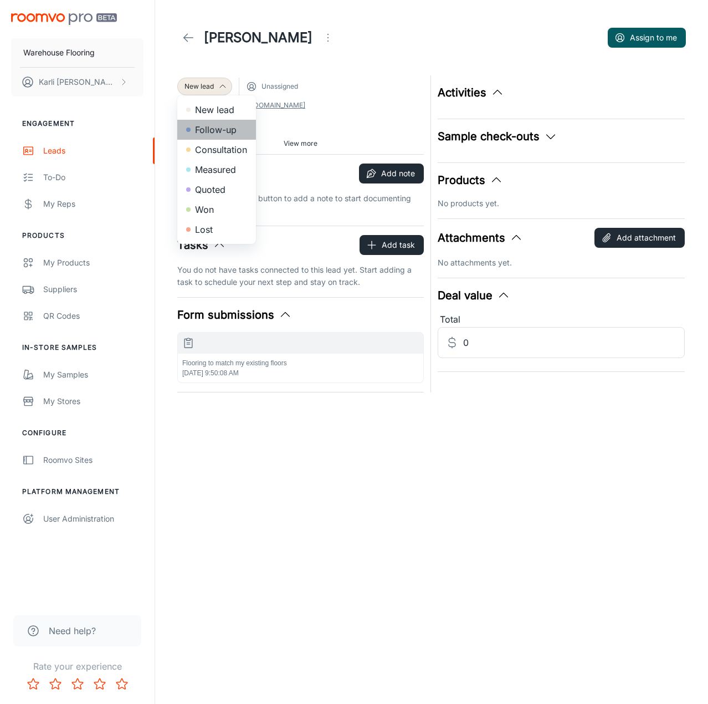
click at [217, 126] on li "Follow-up" at bounding box center [216, 130] width 79 height 20
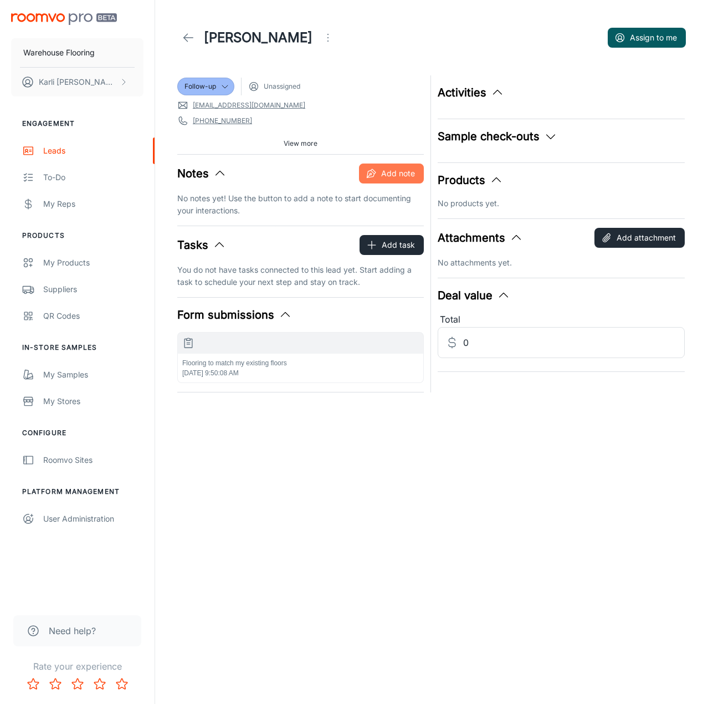
click at [375, 167] on button "Add note" at bounding box center [391, 173] width 65 height 20
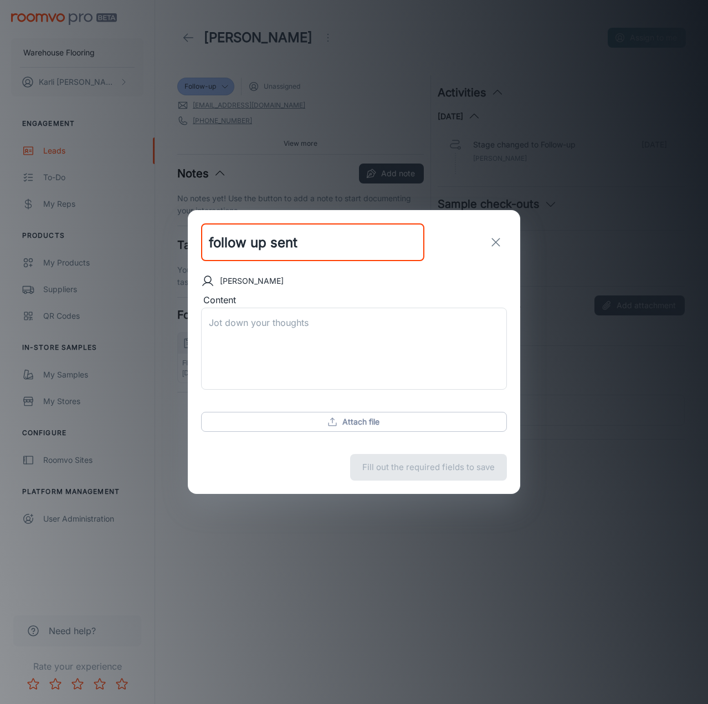
type input "follow up sent"
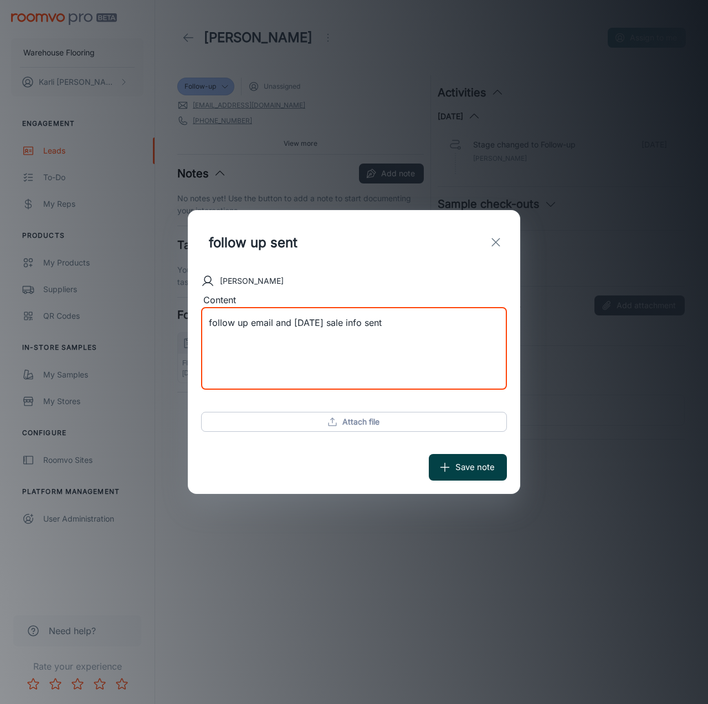
type textarea "follow up email and [DATE] sale info sent"
click at [451, 471] on icon "submit" at bounding box center [445, 467] width 12 height 12
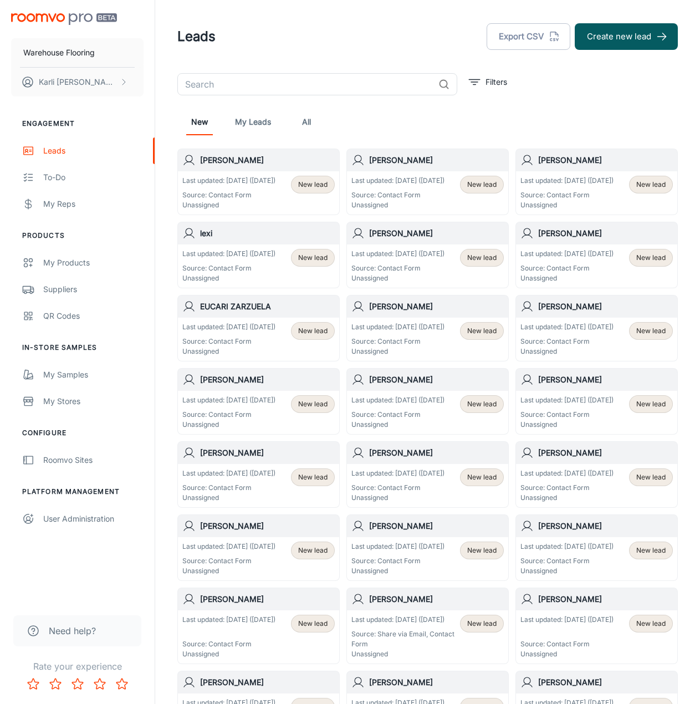
click at [270, 186] on p "Last updated: [DATE] ([DATE])" at bounding box center [228, 181] width 93 height 10
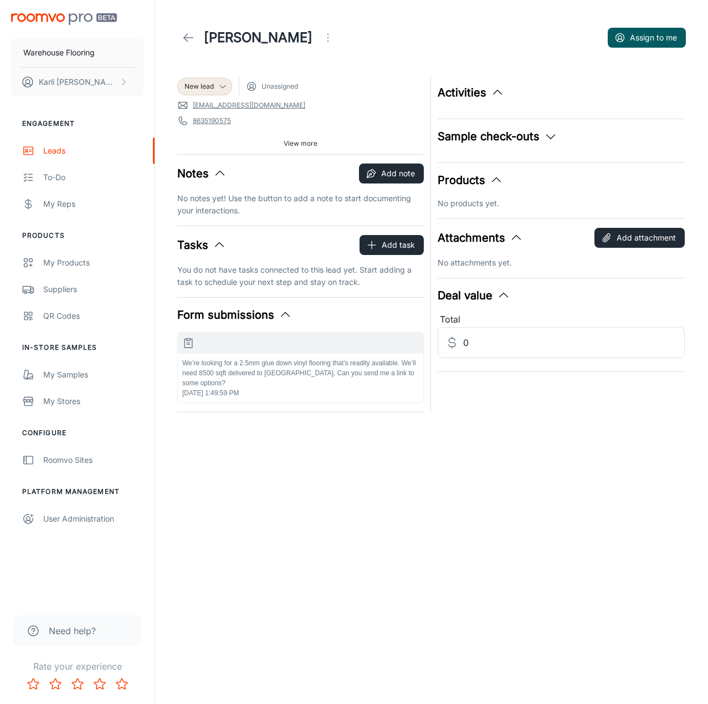
click at [347, 390] on div "We’re looking for a 2.5mm glue down vinyl flooring that’s readily available. We…" at bounding box center [301, 378] width 246 height 49
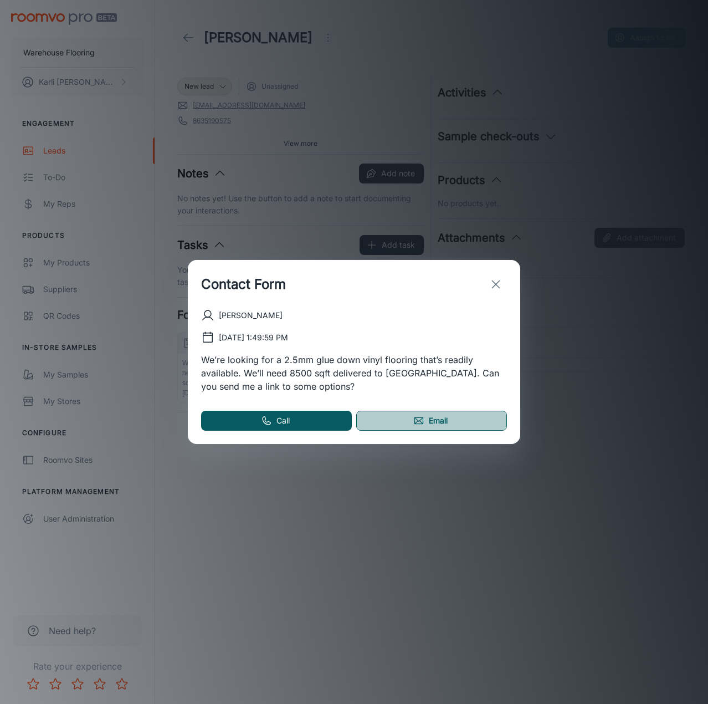
click at [405, 422] on link "Email" at bounding box center [431, 421] width 151 height 20
click at [500, 285] on icon "exit" at bounding box center [495, 284] width 13 height 13
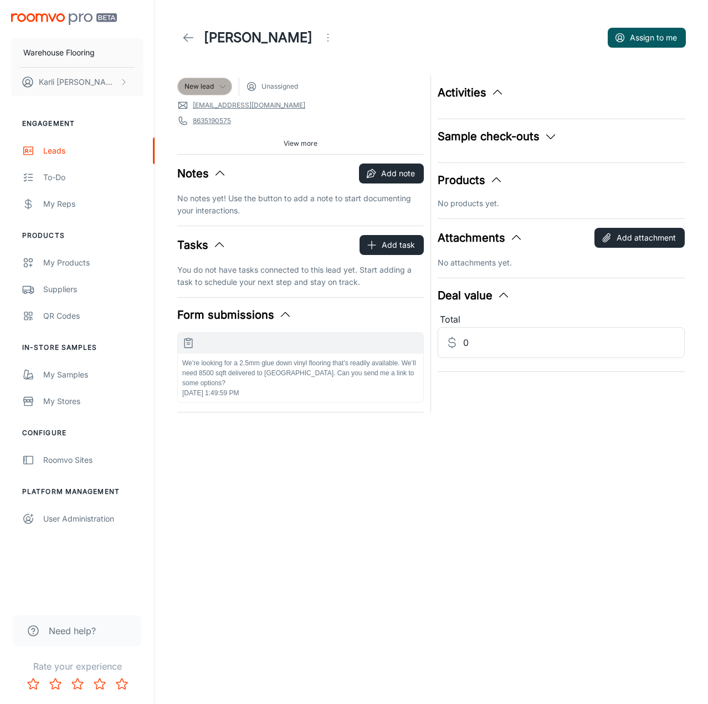
click at [218, 85] on div "New lead" at bounding box center [205, 86] width 40 height 10
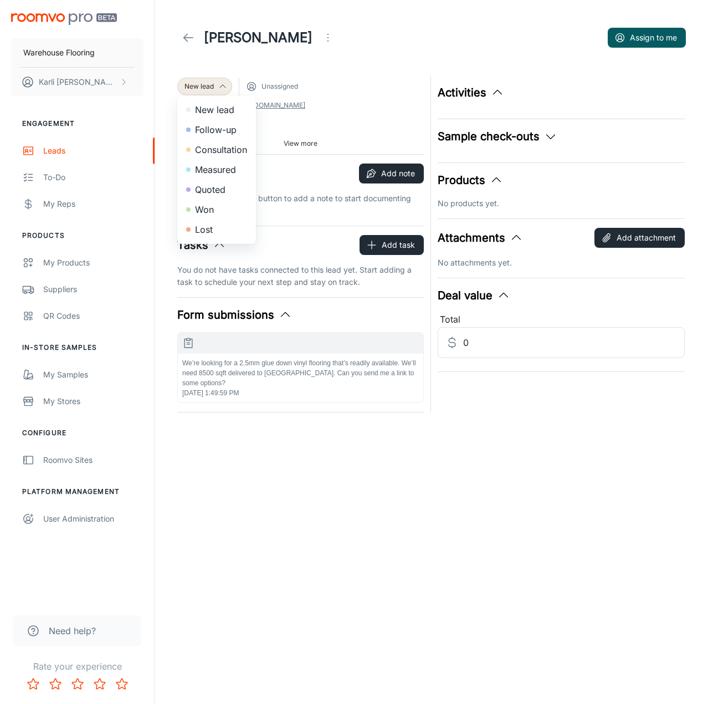
click at [217, 134] on li "Follow-up" at bounding box center [216, 130] width 79 height 20
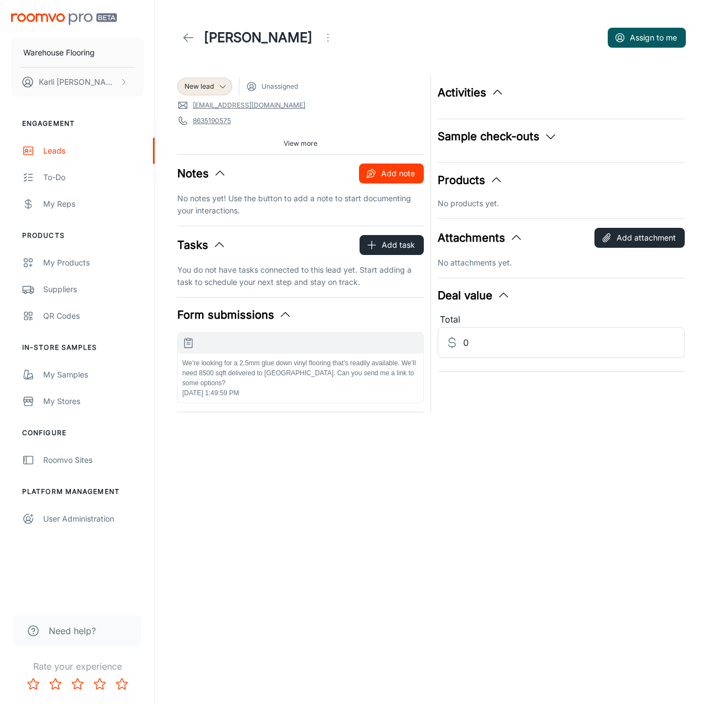
click at [395, 180] on button "Add note" at bounding box center [391, 173] width 65 height 20
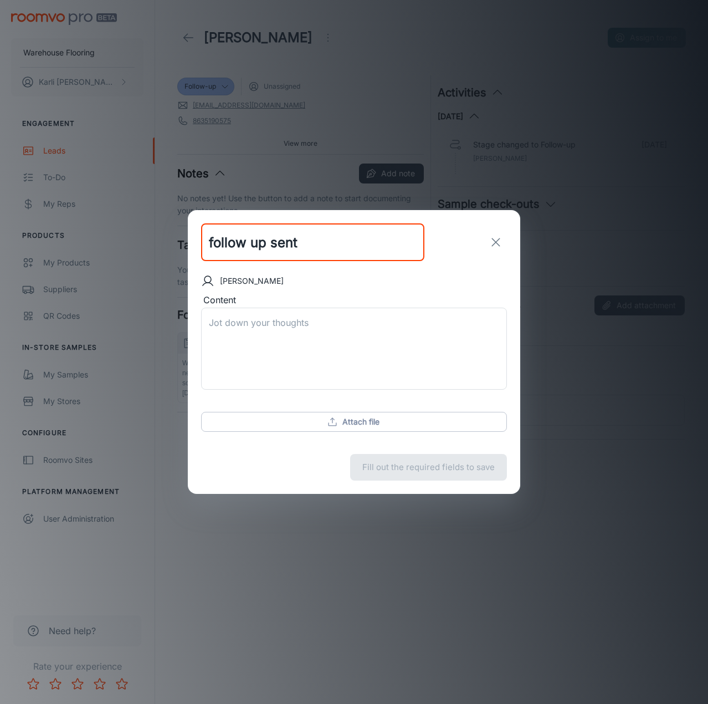
type input "follow up sent"
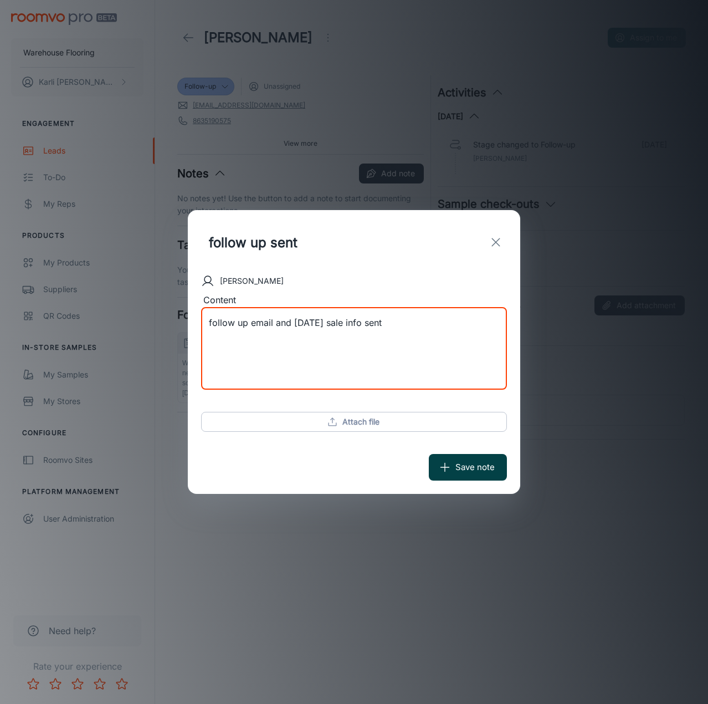
type textarea "follow up email and [DATE] sale info sent"
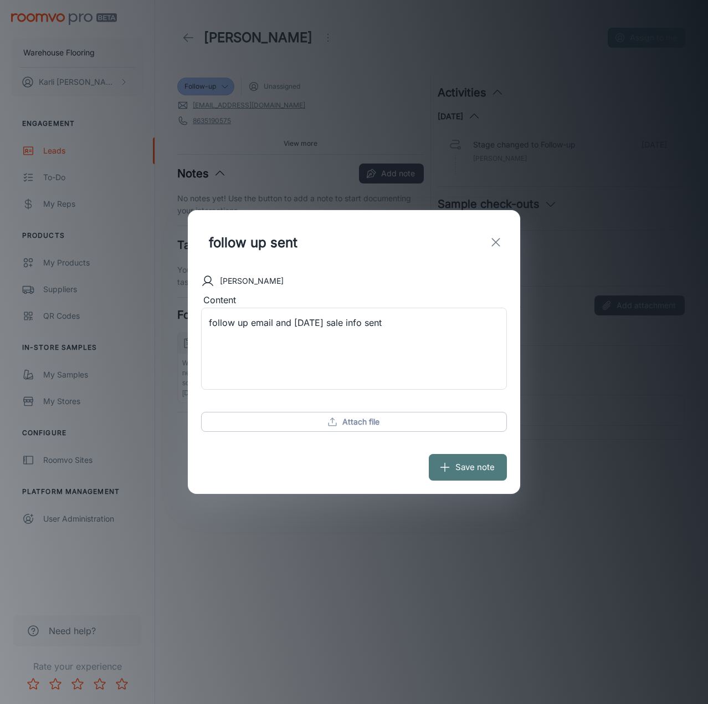
click at [445, 469] on line "submit" at bounding box center [445, 467] width 0 height 8
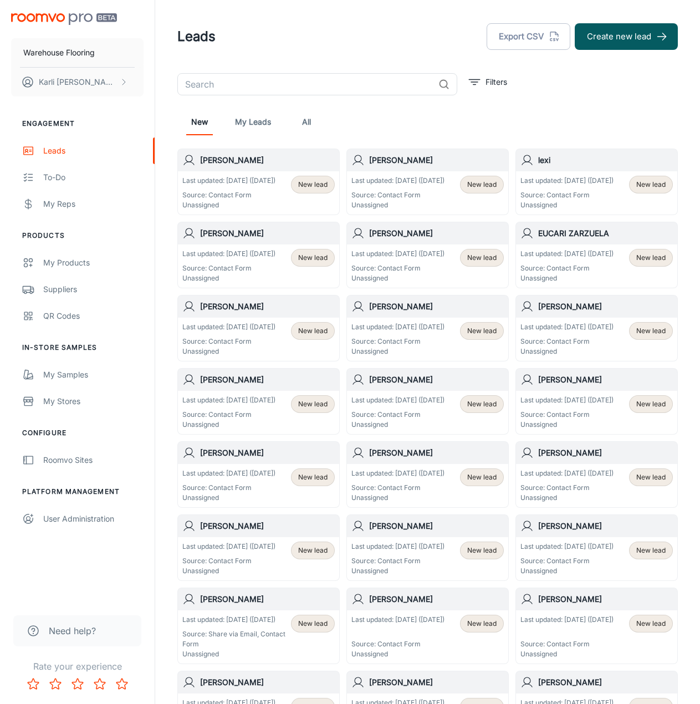
click at [241, 200] on p "Source: Contact Form" at bounding box center [228, 195] width 93 height 10
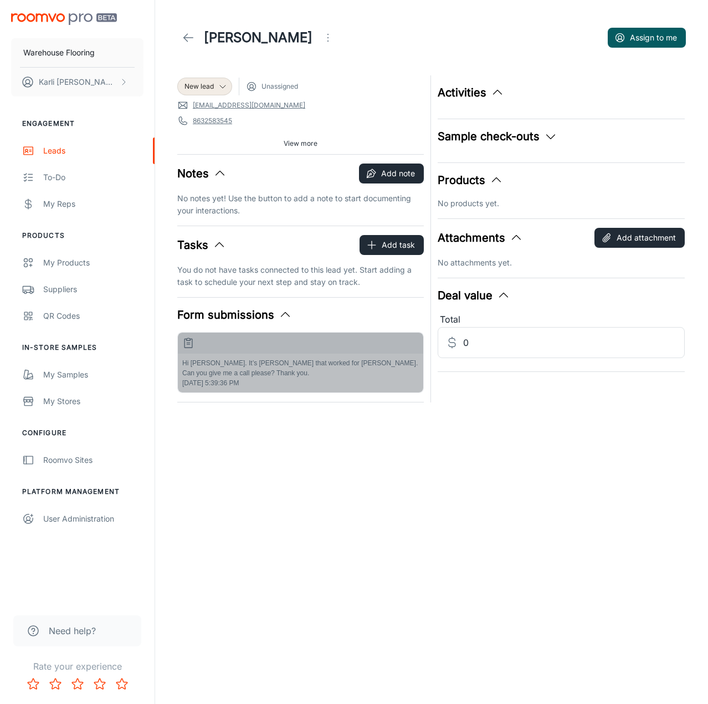
click at [288, 365] on p "Hi [PERSON_NAME]. It’s [PERSON_NAME] that worked for [PERSON_NAME]. Can you giv…" at bounding box center [300, 368] width 237 height 20
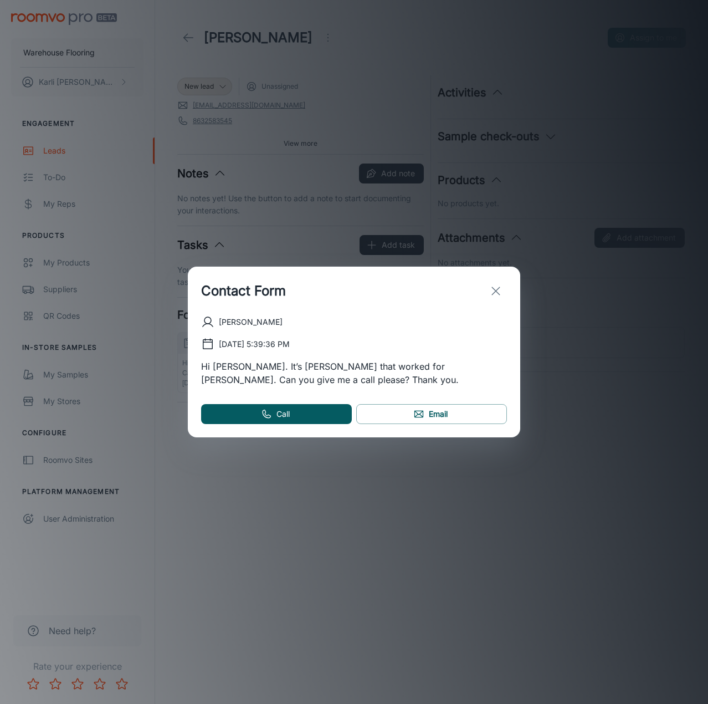
click at [499, 292] on icon "exit" at bounding box center [495, 290] width 13 height 13
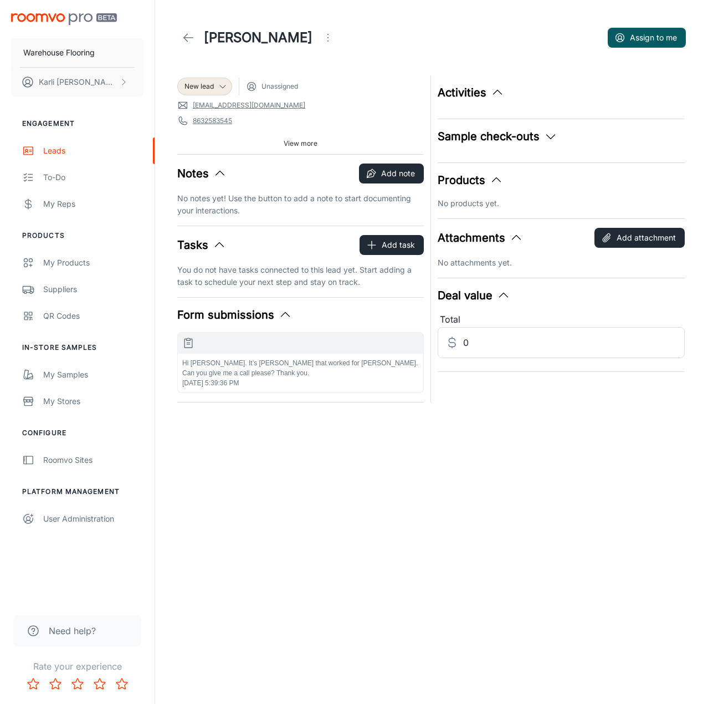
click at [334, 42] on icon "Open menu" at bounding box center [327, 37] width 13 height 13
click at [349, 29] on div at bounding box center [354, 352] width 708 height 704
click at [193, 87] on span "New lead" at bounding box center [199, 86] width 29 height 10
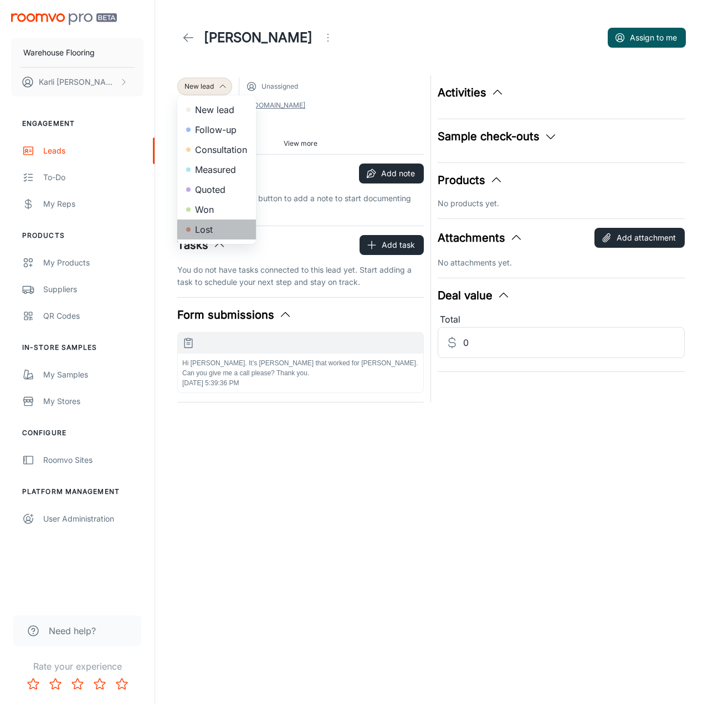
click at [224, 234] on li "Lost" at bounding box center [216, 229] width 79 height 20
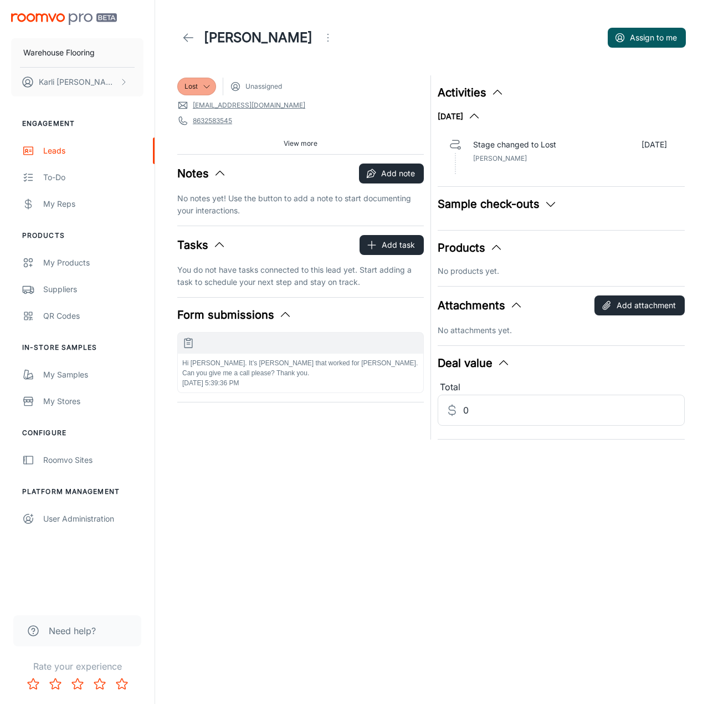
click at [191, 30] on link at bounding box center [188, 38] width 22 height 22
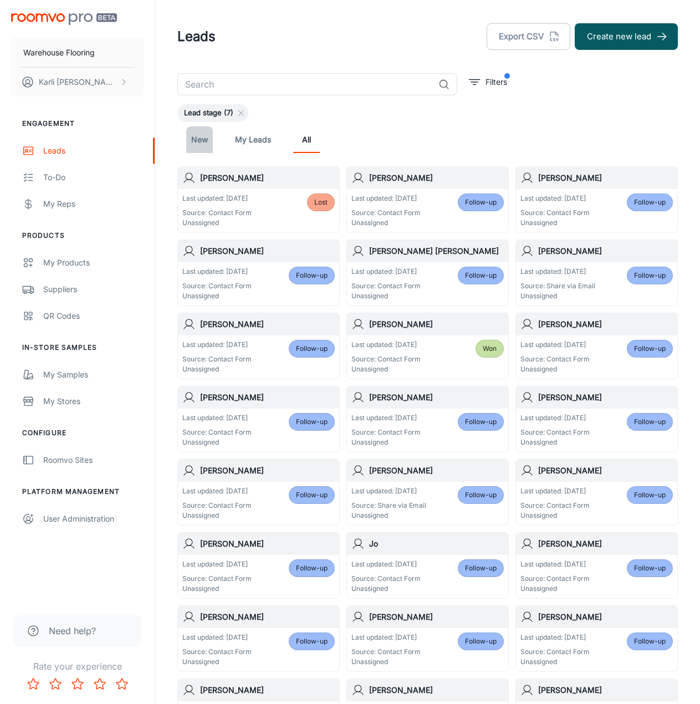
click at [202, 136] on link "New" at bounding box center [199, 139] width 27 height 27
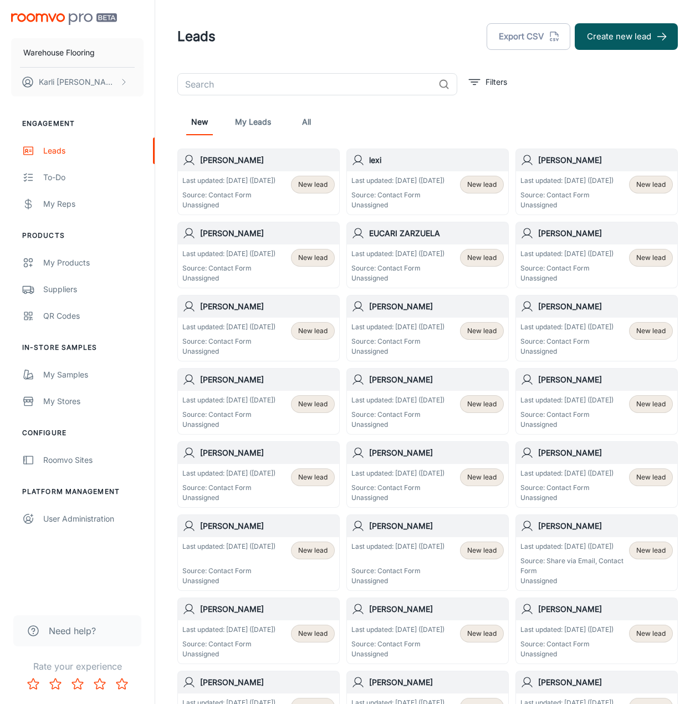
click at [231, 197] on div "Last updated: [DATE] ([DATE]) Source: Contact Form Unassigned" at bounding box center [228, 193] width 93 height 34
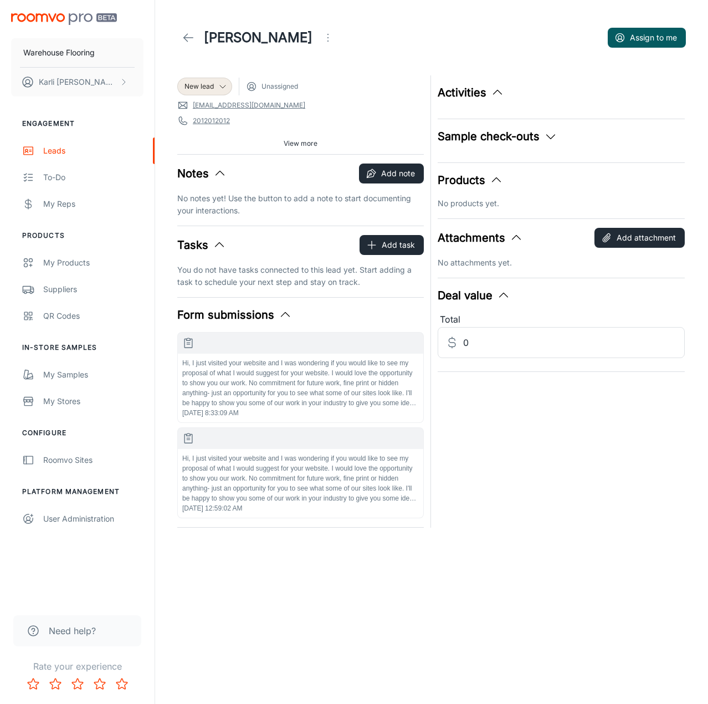
click at [321, 42] on icon "Open menu" at bounding box center [327, 37] width 13 height 13
click at [326, 105] on div at bounding box center [316, 102] width 20 height 13
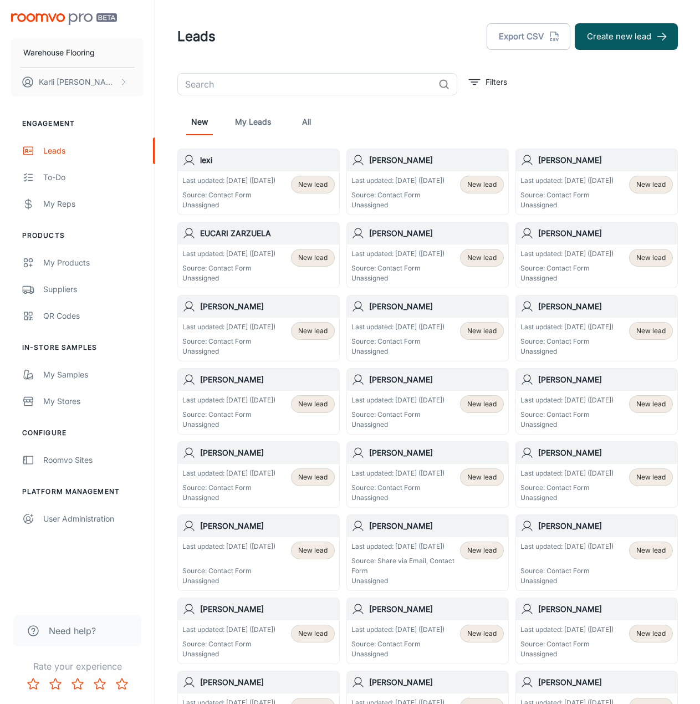
click at [260, 199] on div "Last updated: [DATE] ([DATE]) Source: Contact Form Unassigned" at bounding box center [228, 193] width 93 height 34
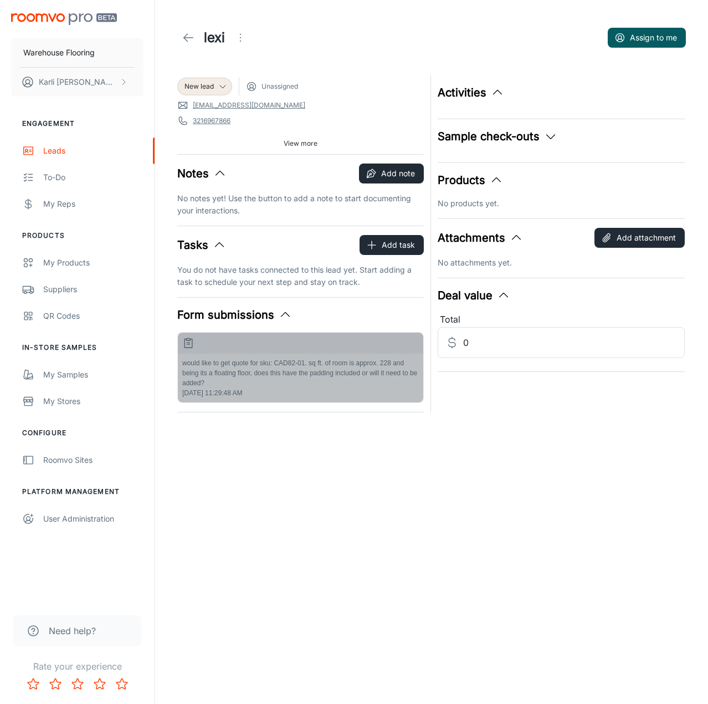
click at [253, 367] on p "would like to get quote for sku: CAD82-01. sq ft. of room is approx. 228 and be…" at bounding box center [300, 373] width 237 height 30
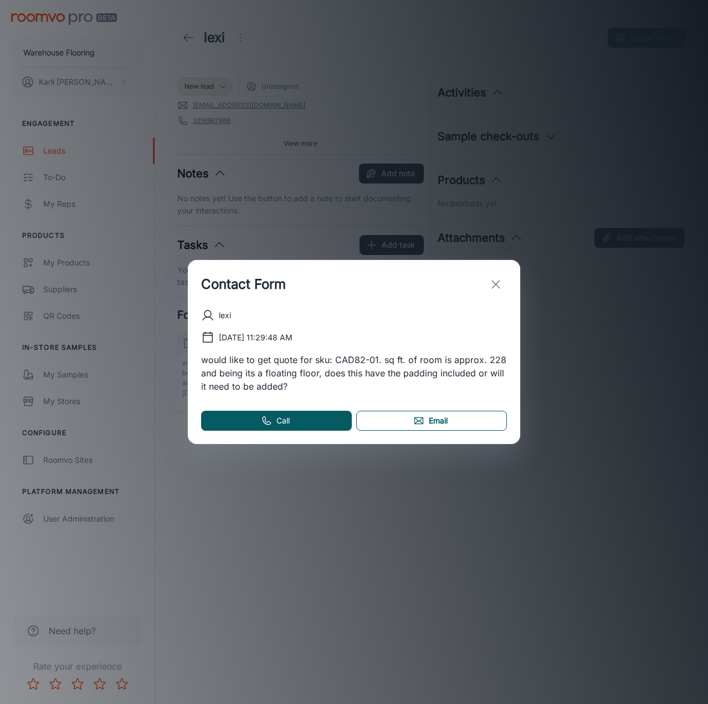
click at [461, 418] on link "Email" at bounding box center [431, 421] width 151 height 20
click at [490, 284] on icon "exit" at bounding box center [495, 284] width 13 height 13
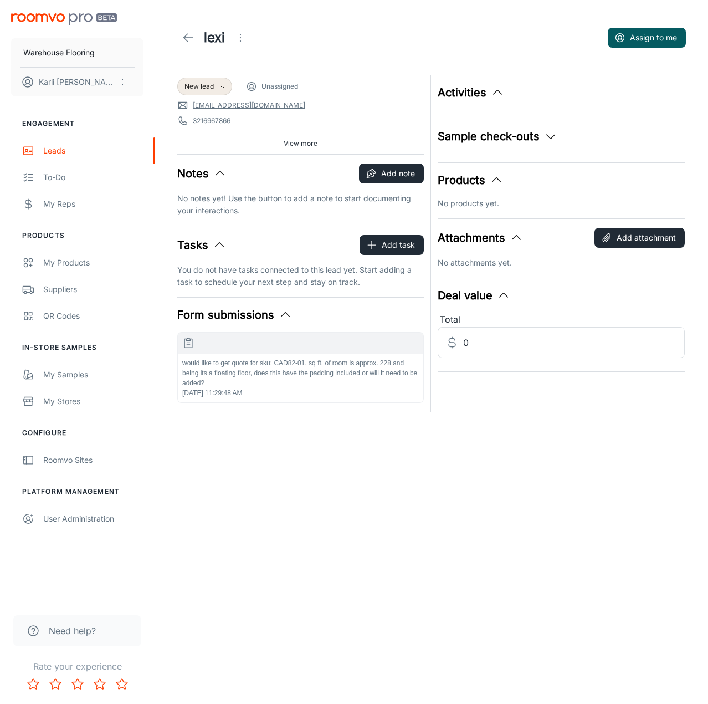
click at [218, 75] on div "New lead Unassigned [EMAIL_ADDRESS][DOMAIN_NAME] [PHONE_NUMBER] Source: Contact…" at bounding box center [300, 114] width 247 height 79
click at [216, 88] on div "New lead" at bounding box center [205, 86] width 40 height 10
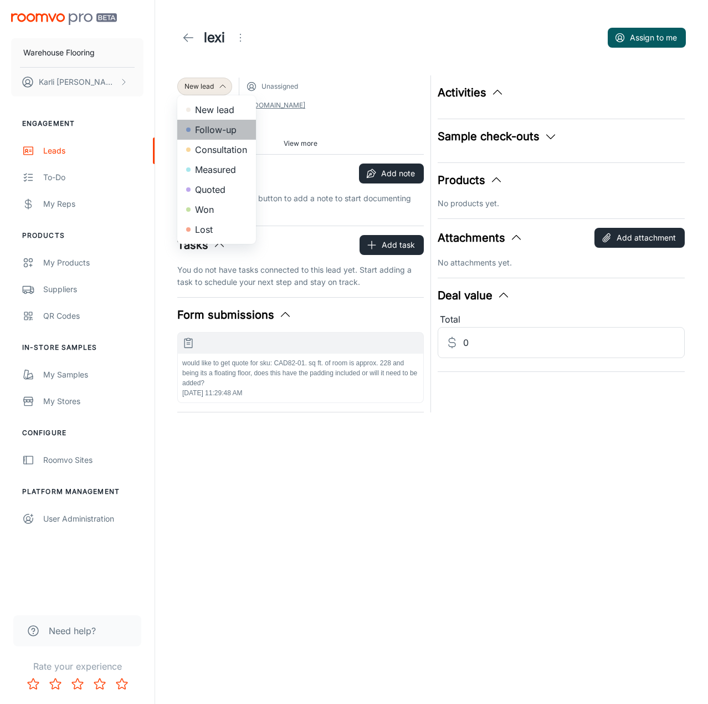
click at [210, 137] on li "Follow-up" at bounding box center [216, 130] width 79 height 20
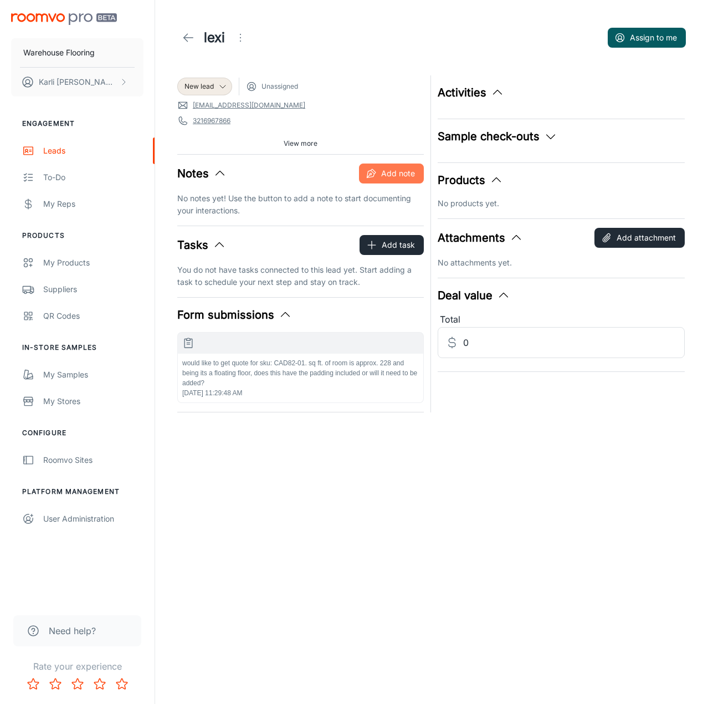
click at [379, 170] on button "Add note" at bounding box center [391, 173] width 65 height 20
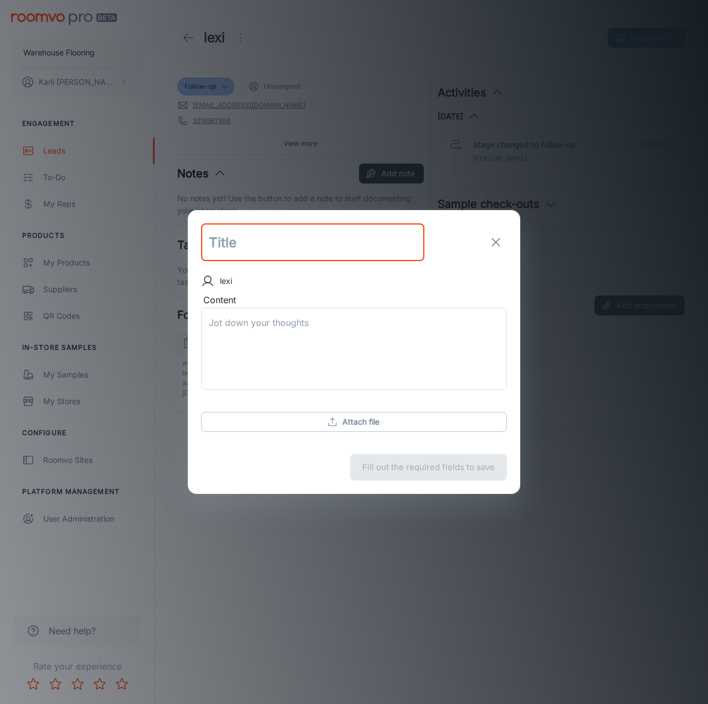
click at [223, 243] on input "text" at bounding box center [312, 242] width 223 height 38
type input "follow up sent"
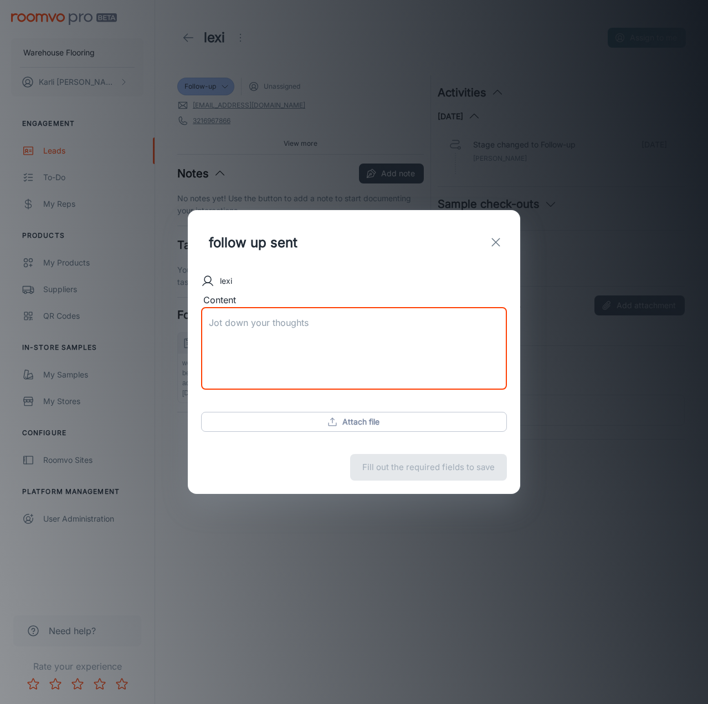
type textarea "s"
type textarea "follow up email and [DATE] sale info sent"
click at [480, 472] on button "Save note" at bounding box center [468, 467] width 78 height 27
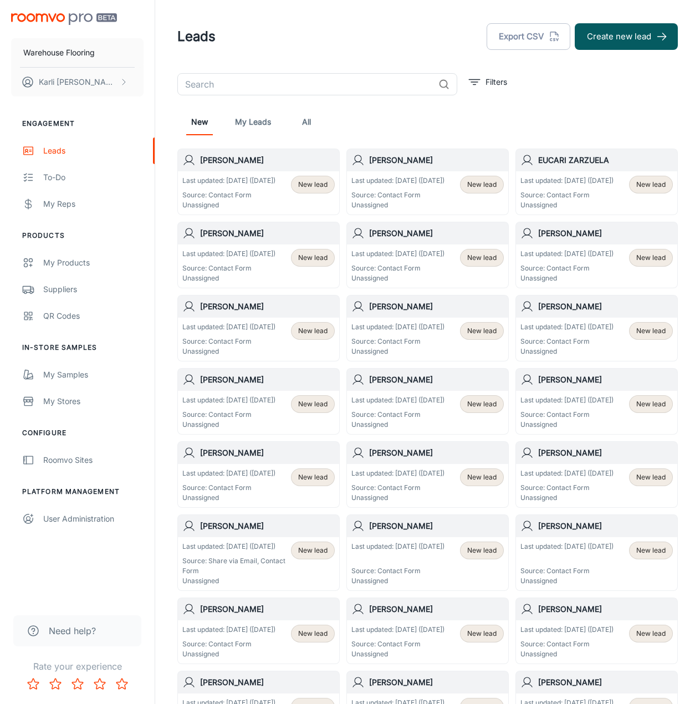
click at [265, 179] on p "Last updated: [DATE] ([DATE])" at bounding box center [228, 181] width 93 height 10
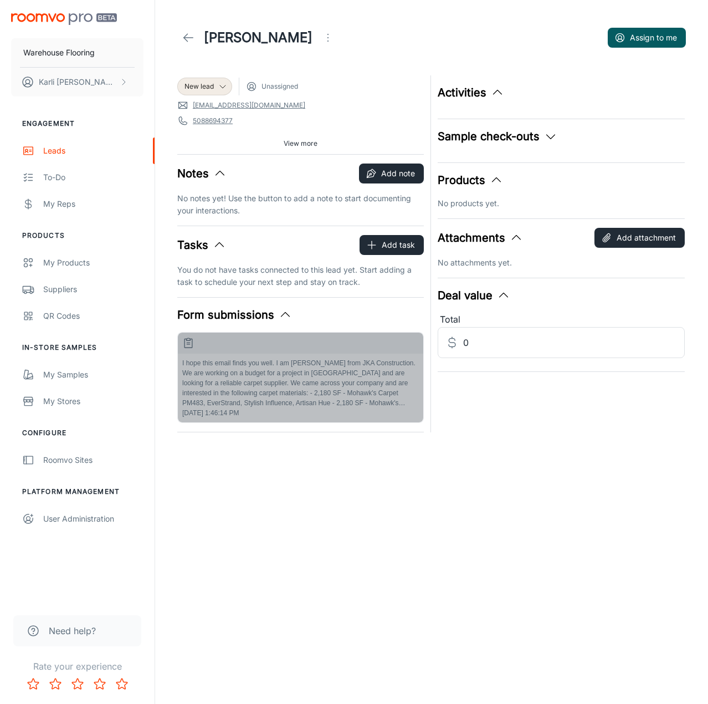
click at [326, 374] on p "I hope this email finds you well. I am [PERSON_NAME] from JKA Construction. We …" at bounding box center [300, 383] width 237 height 50
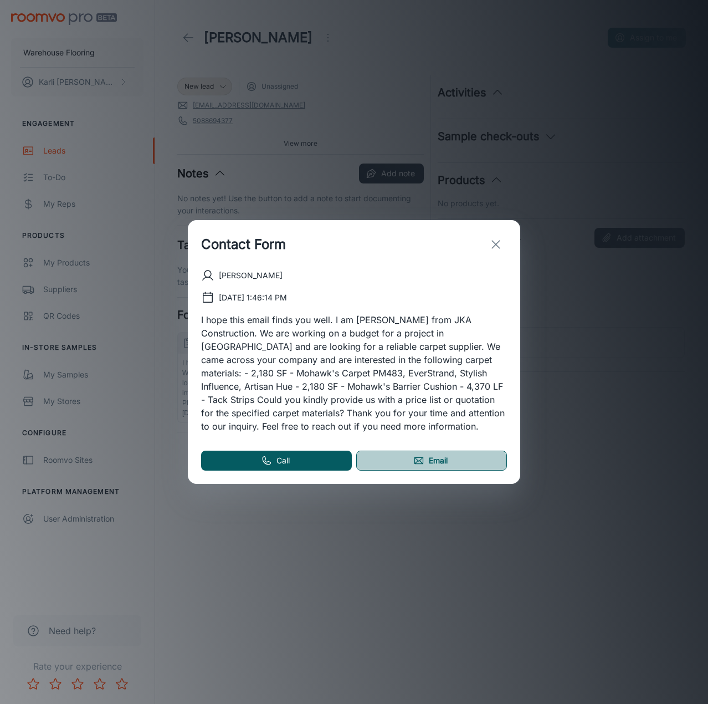
click at [456, 461] on link "Email" at bounding box center [431, 461] width 151 height 20
click at [499, 242] on icon "exit" at bounding box center [495, 244] width 13 height 13
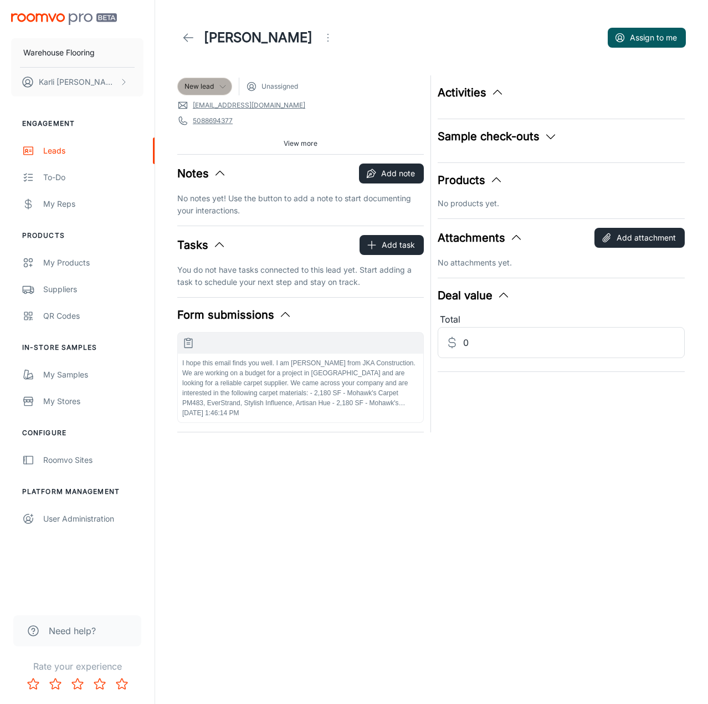
click at [212, 93] on div "New lead" at bounding box center [204, 87] width 55 height 18
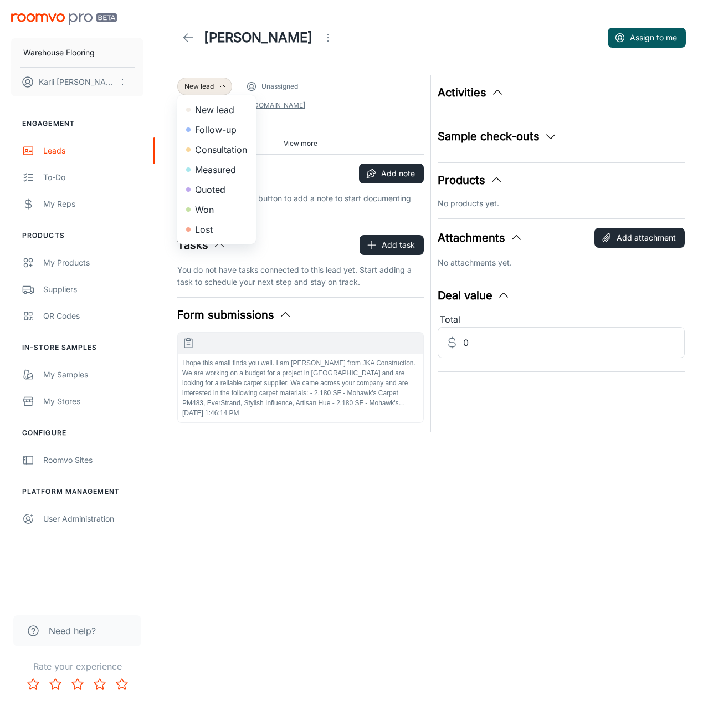
click at [201, 132] on li "Follow-up" at bounding box center [216, 130] width 79 height 20
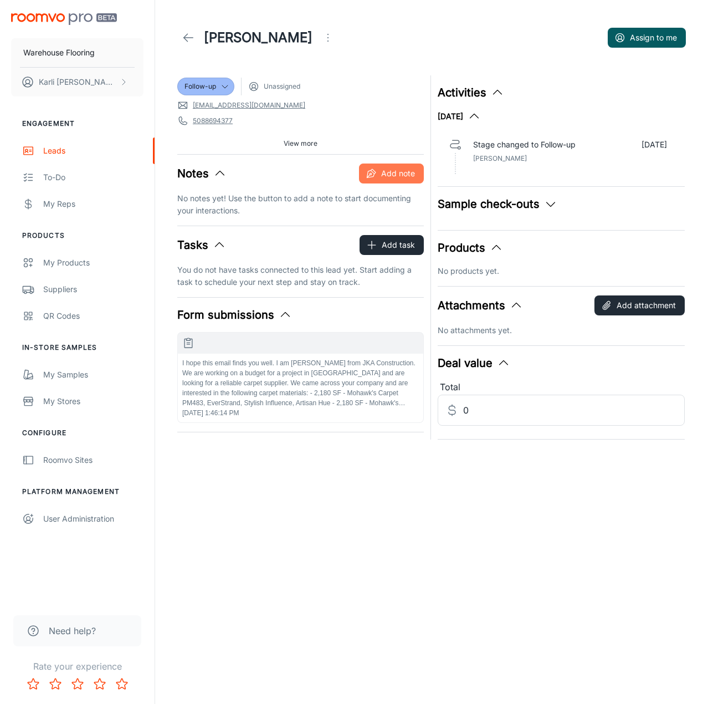
click at [387, 172] on button "Add note" at bounding box center [391, 173] width 65 height 20
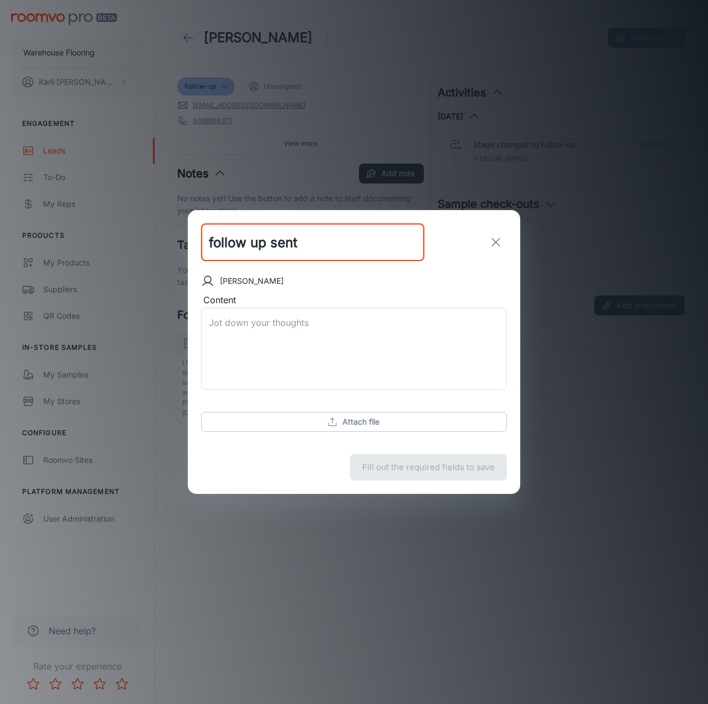
type input "follow up sent"
click at [353, 329] on textarea "Content" at bounding box center [354, 348] width 290 height 64
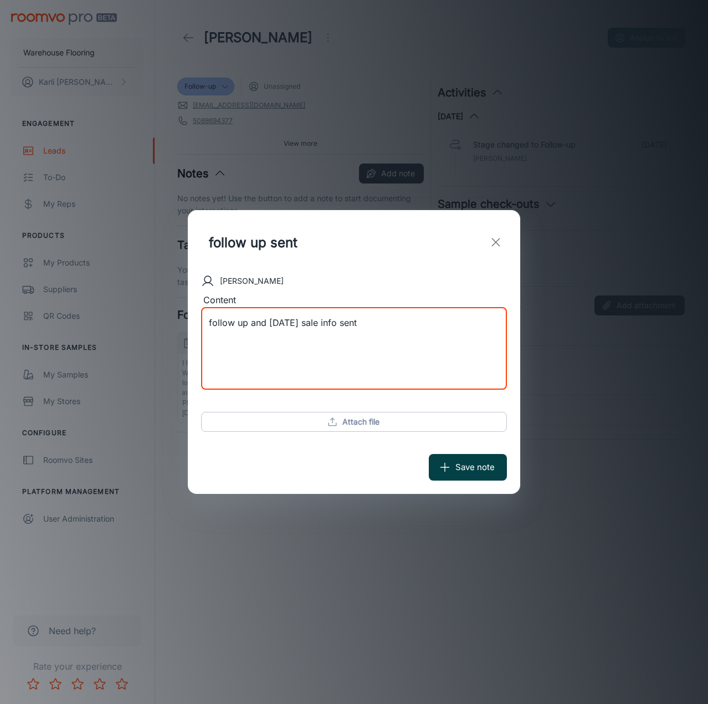
type textarea "follow up and [DATE] sale info sent"
click at [458, 462] on button "Save note" at bounding box center [468, 467] width 78 height 27
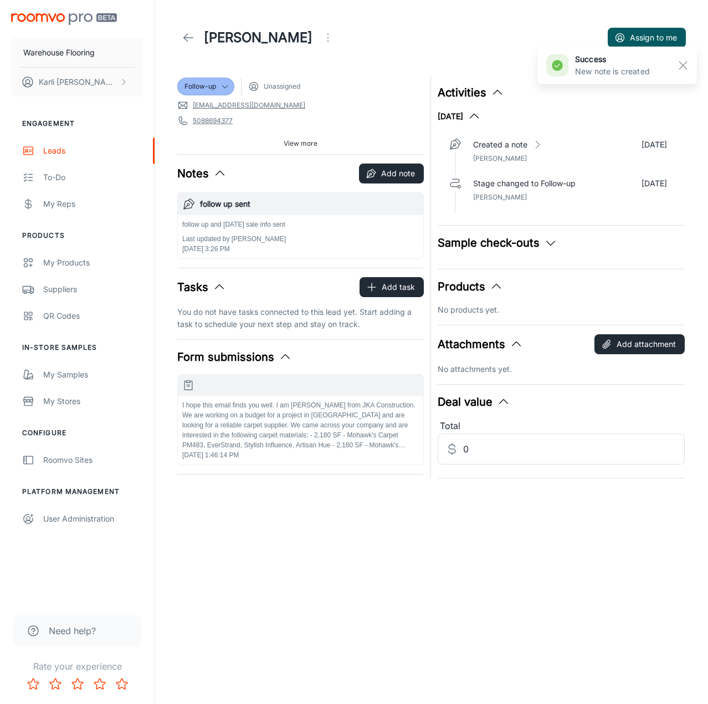
click at [185, 38] on polyline at bounding box center [186, 38] width 4 height 8
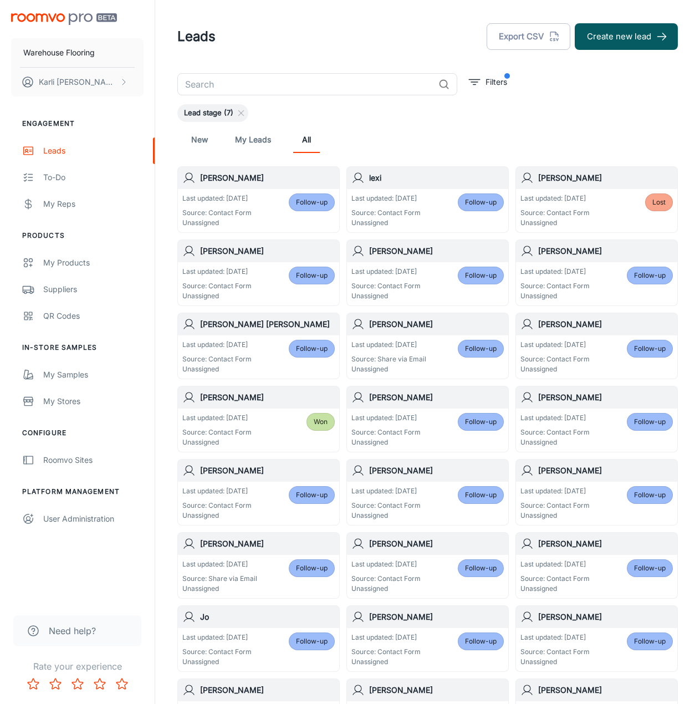
click at [617, 274] on div "Last updated: [DATE] Source: Contact Form Unassigned Follow-up" at bounding box center [596, 284] width 152 height 34
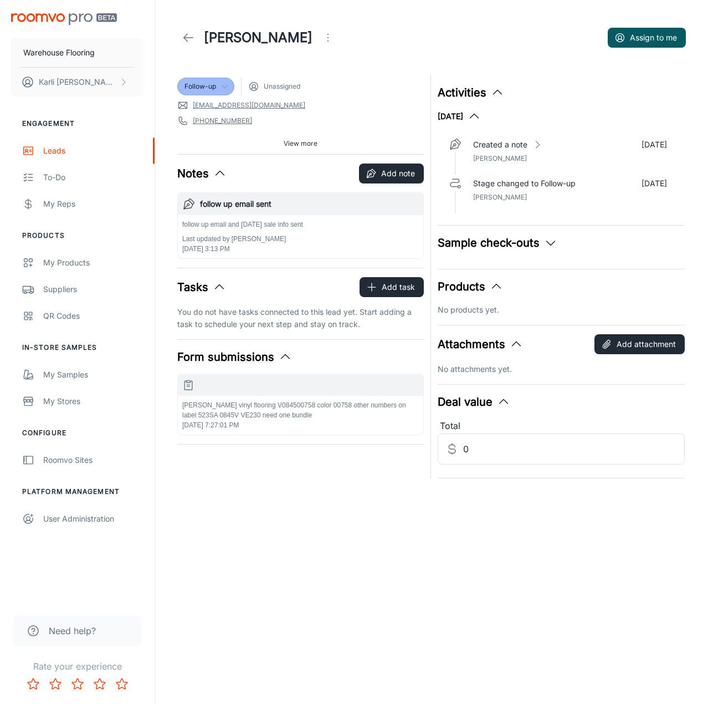
click at [197, 85] on span "Follow-up" at bounding box center [201, 86] width 32 height 10
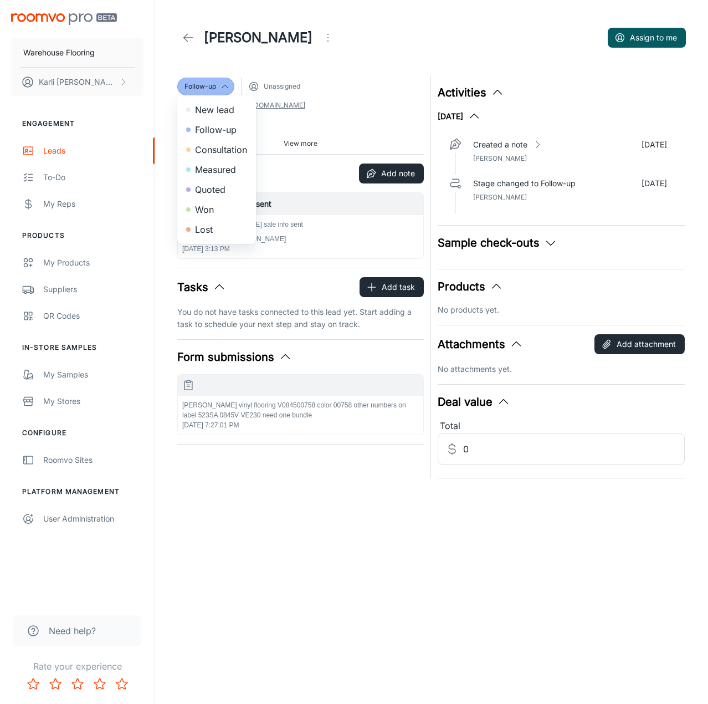
click at [195, 223] on li "Lost" at bounding box center [216, 229] width 79 height 20
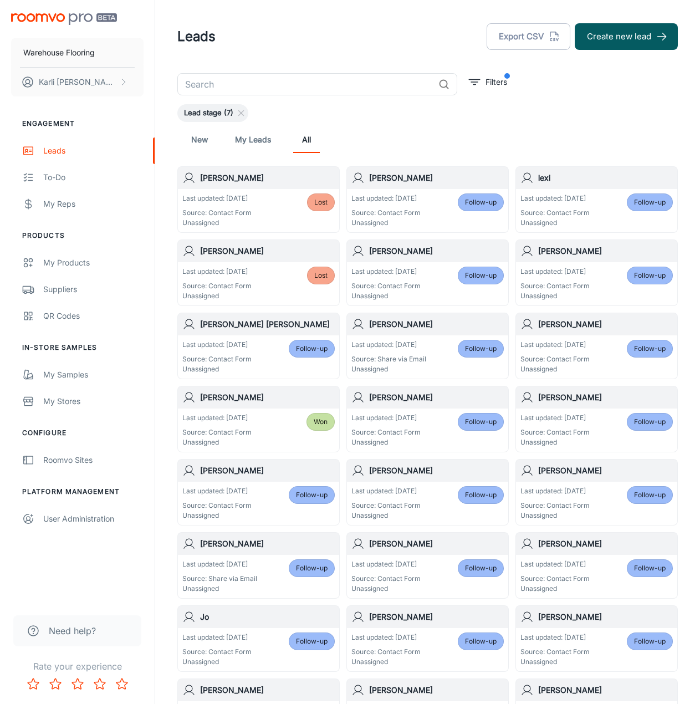
click at [581, 214] on p "Source: Contact Form" at bounding box center [554, 213] width 69 height 10
